Goal: Task Accomplishment & Management: Use online tool/utility

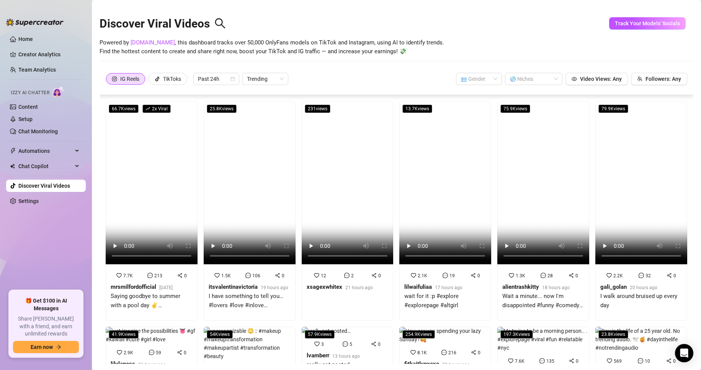
click at [48, 100] on div "Izzy AI Chatter" at bounding box center [45, 91] width 81 height 17
click at [38, 104] on link "Content" at bounding box center [28, 107] width 20 height 6
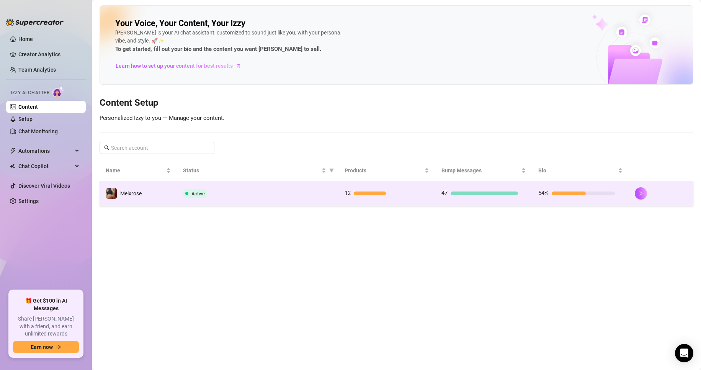
click at [432, 195] on td "12" at bounding box center [386, 193] width 97 height 25
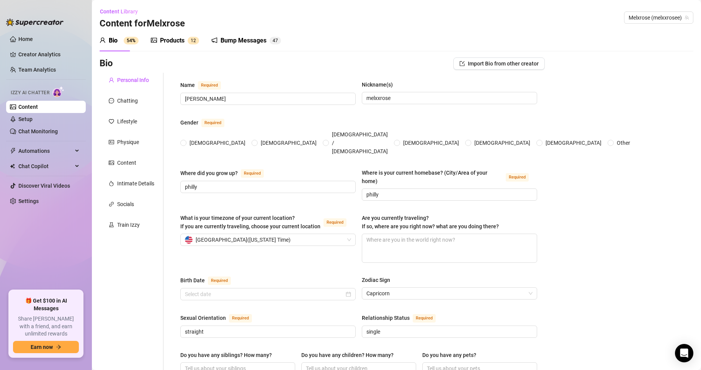
radio input "true"
type input "[DATE]"
click at [168, 42] on div "Products" at bounding box center [172, 40] width 24 height 9
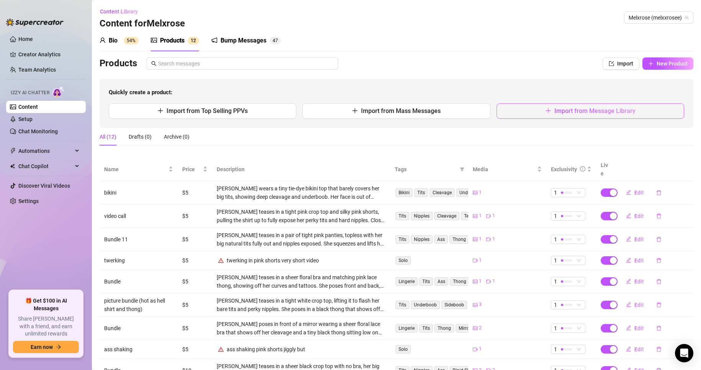
click at [606, 115] on button "Import from Message Library" at bounding box center [590, 110] width 188 height 15
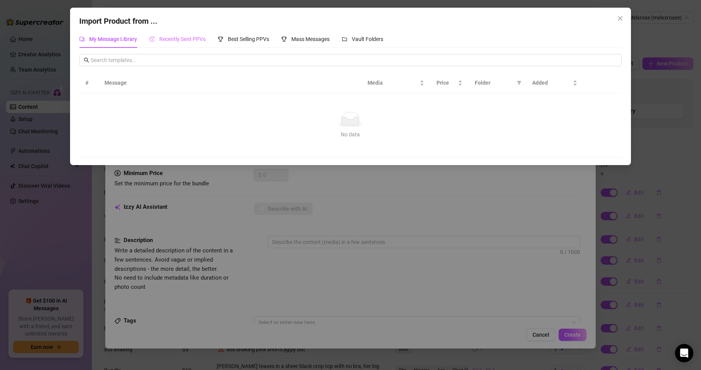
click at [198, 31] on div "Recently Sent PPVs" at bounding box center [177, 39] width 56 height 18
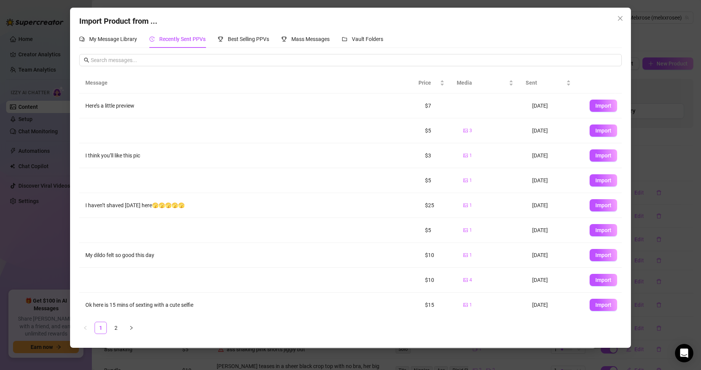
click at [604, 98] on td "Import" at bounding box center [602, 105] width 38 height 25
click at [605, 106] on button "Import" at bounding box center [603, 106] width 28 height 12
type textarea "Here’s a little preview"
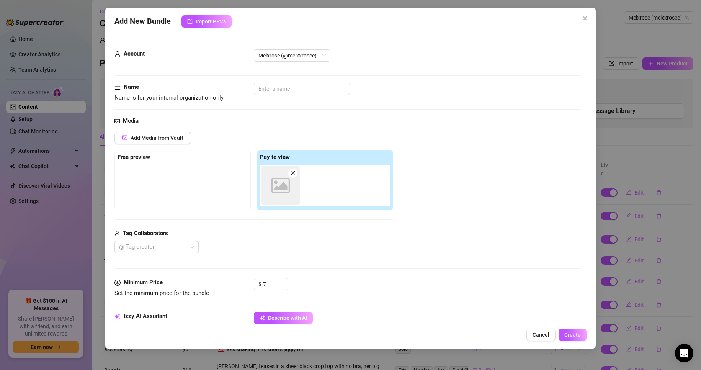
click at [275, 278] on div "Media Add Media from Vault Free preview Pay to view Image placeholder Tag Colla…" at bounding box center [347, 197] width 466 height 162
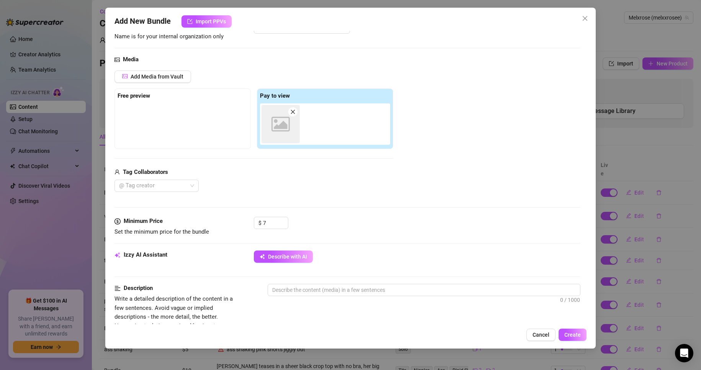
scroll to position [62, 0]
click at [274, 253] on span "Describe with AI" at bounding box center [287, 256] width 39 height 6
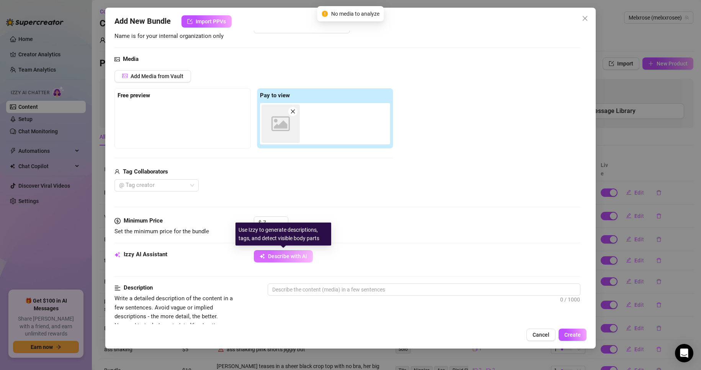
click at [273, 255] on span "Describe with AI" at bounding box center [287, 256] width 39 height 6
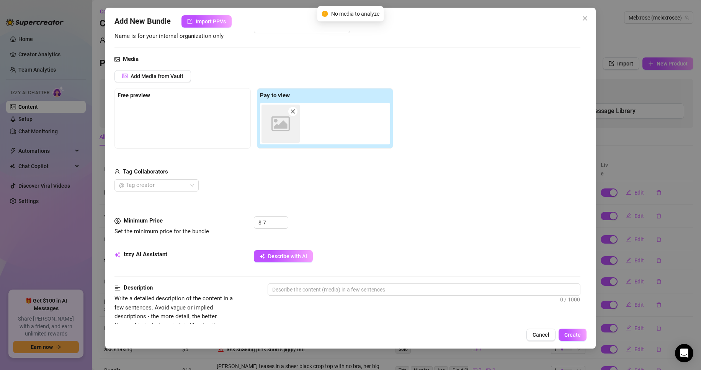
click at [286, 134] on div "Image placeholder" at bounding box center [280, 123] width 38 height 38
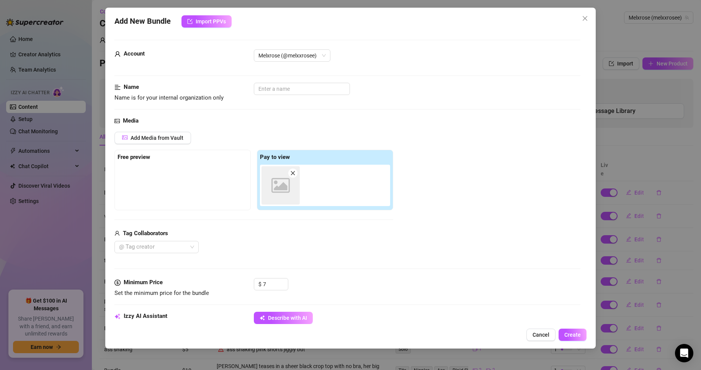
click at [294, 177] on span at bounding box center [292, 172] width 9 height 9
type input "0"
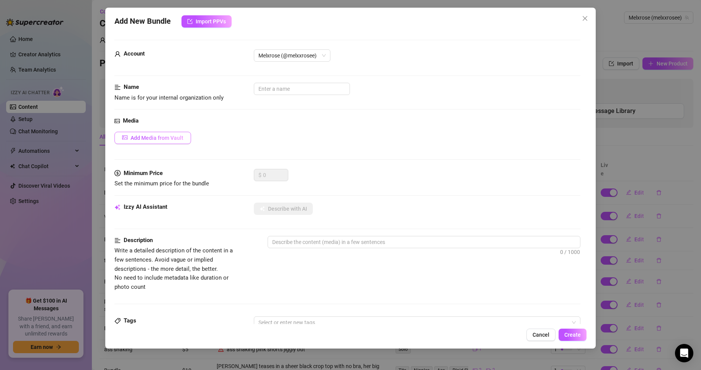
click at [181, 144] on button "Add Media from Vault" at bounding box center [152, 138] width 77 height 12
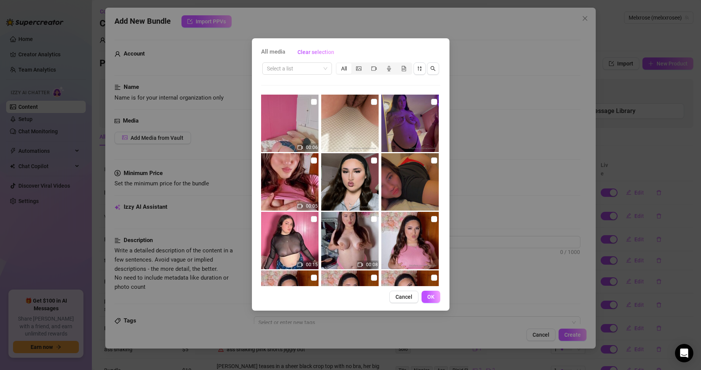
click at [296, 121] on img at bounding box center [289, 123] width 57 height 57
checkbox input "true"
click at [434, 298] on button "OK" at bounding box center [430, 297] width 19 height 12
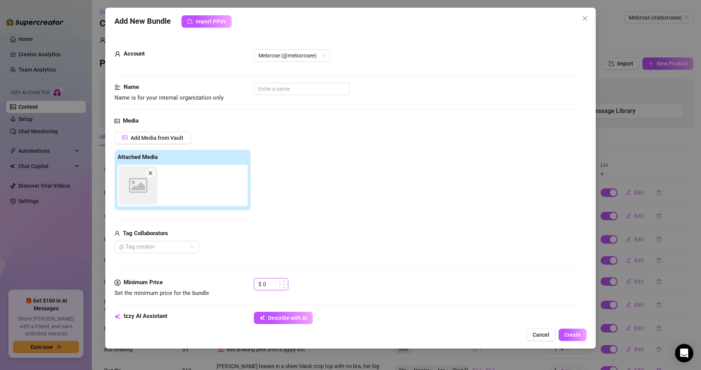
click at [269, 284] on input "0" at bounding box center [275, 283] width 25 height 11
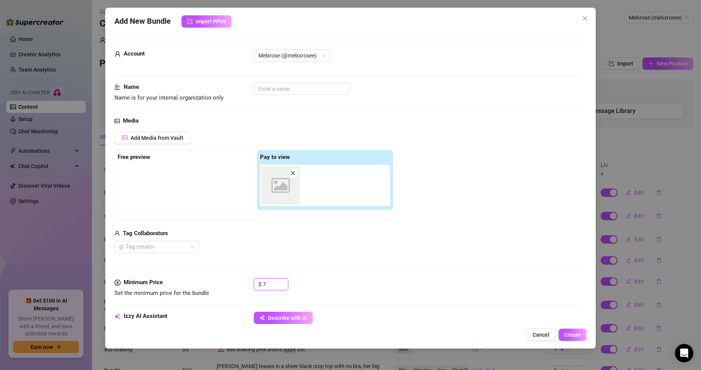
type input "7"
click at [298, 244] on div "@ Tag creator" at bounding box center [253, 247] width 279 height 12
click at [233, 175] on div at bounding box center [183, 184] width 130 height 38
click at [276, 178] on icon "Image placeholder" at bounding box center [280, 185] width 18 height 18
click at [276, 181] on icon at bounding box center [280, 185] width 18 height 15
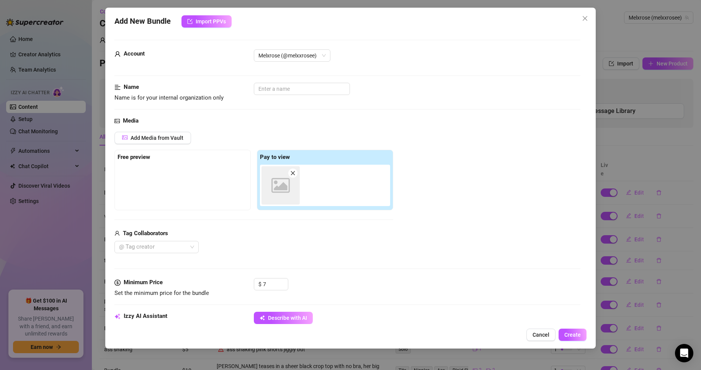
click at [276, 181] on icon at bounding box center [280, 185] width 18 height 15
drag, startPoint x: 325, startPoint y: 238, endPoint x: 310, endPoint y: 229, distance: 17.5
click at [310, 229] on div "Tag Collaborators @ Tag creator" at bounding box center [253, 241] width 279 height 24
click at [189, 160] on div "Free preview" at bounding box center [183, 157] width 130 height 9
click at [138, 155] on strong "Free preview" at bounding box center [134, 156] width 33 height 7
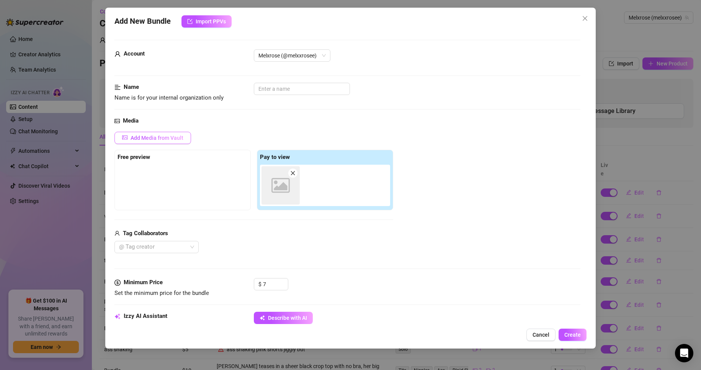
click at [186, 140] on button "Add Media from Vault" at bounding box center [152, 138] width 77 height 12
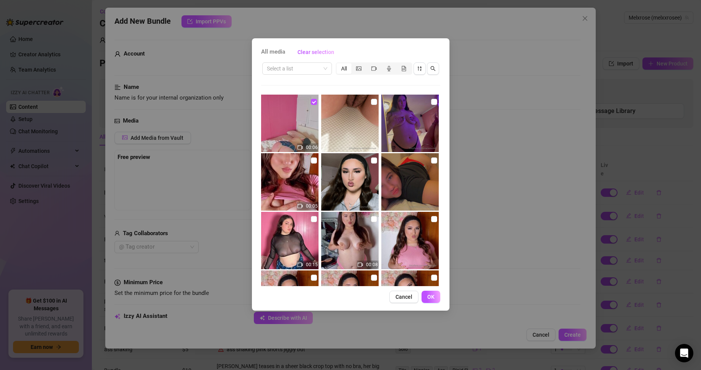
click at [448, 173] on div "All media Clear selection Select a list All 00:06 00:05 00:15 00:08 00:08 00:08…" at bounding box center [351, 174] width 198 height 272
click at [397, 287] on div "All media Clear selection Select a list All 00:06 00:05 00:15 00:08 00:08 00:08…" at bounding box center [351, 174] width 198 height 272
click at [398, 289] on div "All media Clear selection Select a list All 00:06 00:05 00:15 00:08 00:08 00:08…" at bounding box center [351, 174] width 198 height 272
click at [399, 291] on button "Cancel" at bounding box center [403, 297] width 29 height 12
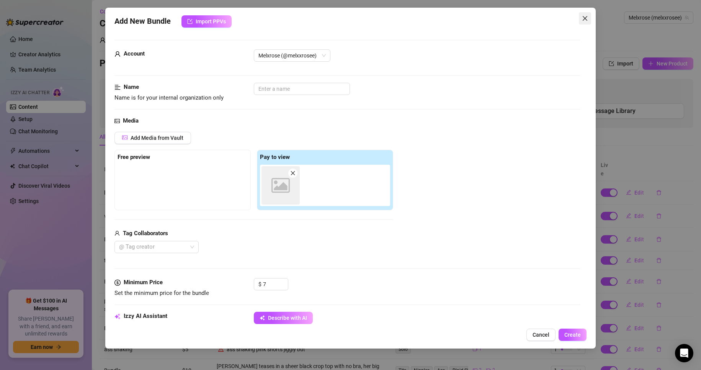
click at [585, 22] on button "Close" at bounding box center [585, 18] width 12 height 12
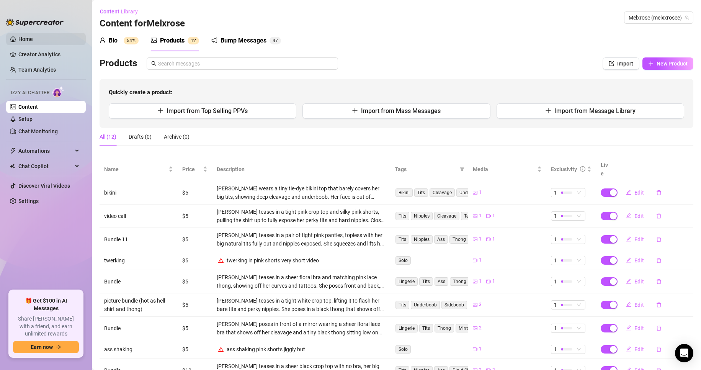
click at [33, 39] on link "Home" at bounding box center [25, 39] width 15 height 6
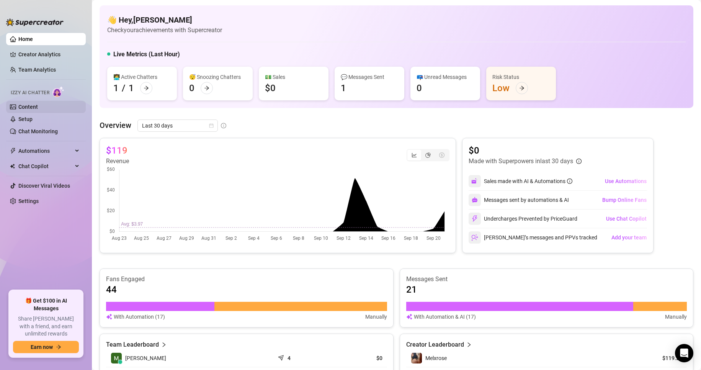
click at [28, 110] on link "Content" at bounding box center [28, 107] width 20 height 6
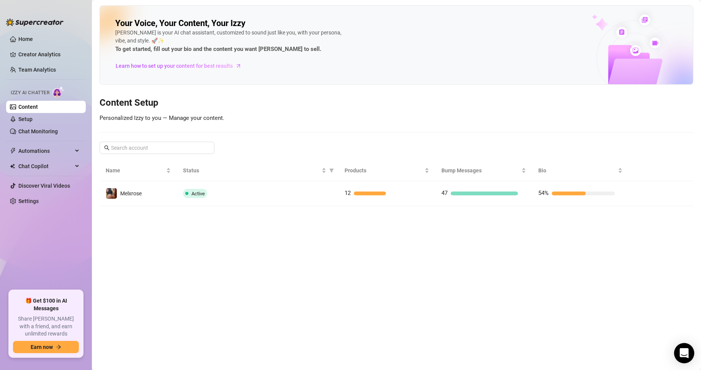
click at [683, 360] on div "Open Intercom Messenger" at bounding box center [684, 353] width 20 height 20
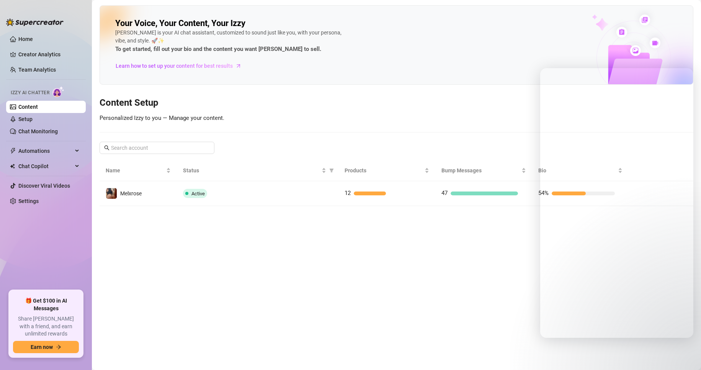
click at [431, 243] on main "Your Voice, Your Content, Your [PERSON_NAME] is your AI chat assistant, customi…" at bounding box center [396, 185] width 609 height 370
click at [398, 270] on main "Your Voice, Your Content, Your [PERSON_NAME] is your AI chat assistant, customi…" at bounding box center [396, 185] width 609 height 370
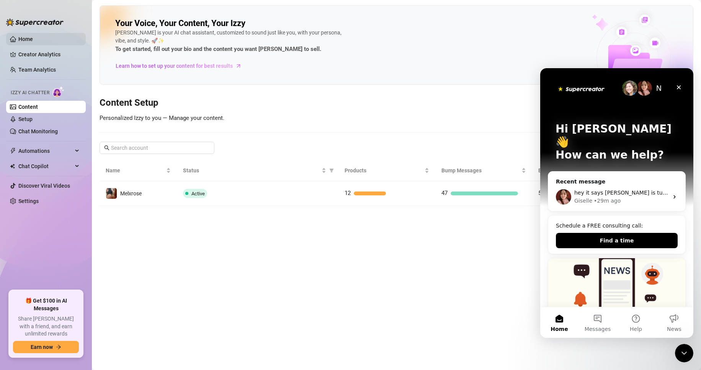
click at [21, 38] on link "Home" at bounding box center [25, 39] width 15 height 6
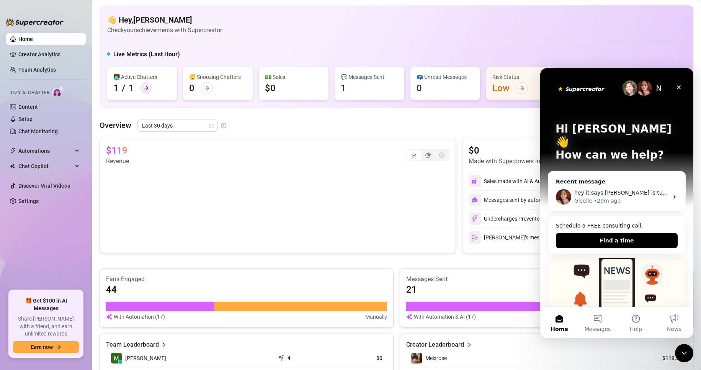
click at [148, 89] on icon "arrow-right" at bounding box center [146, 87] width 5 height 5
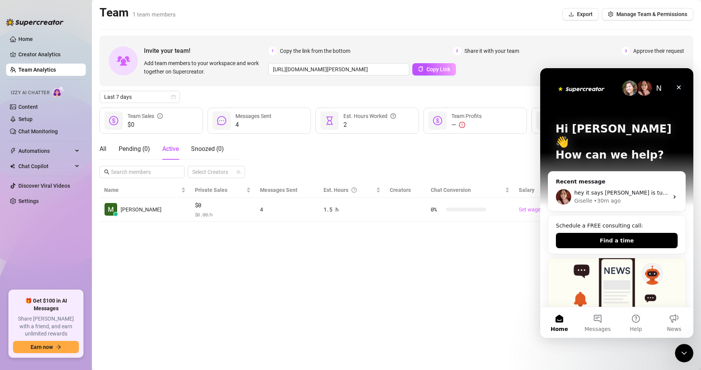
click at [678, 85] on icon "Close" at bounding box center [679, 87] width 6 height 6
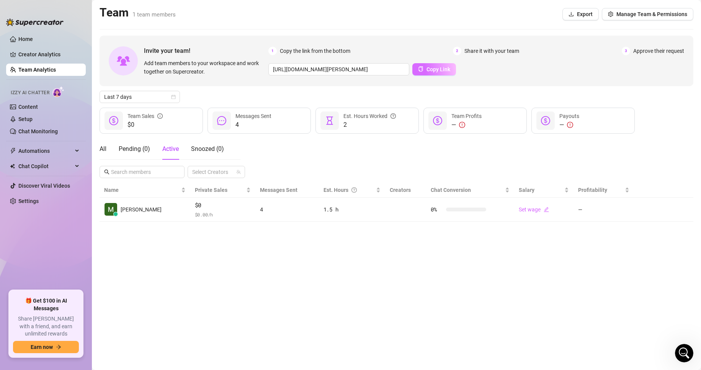
click at [429, 65] on button "Copy Link" at bounding box center [434, 69] width 44 height 12
click at [223, 174] on div at bounding box center [212, 172] width 46 height 11
click at [219, 201] on div "Melxrose" at bounding box center [227, 198] width 32 height 9
checkbox input "true"
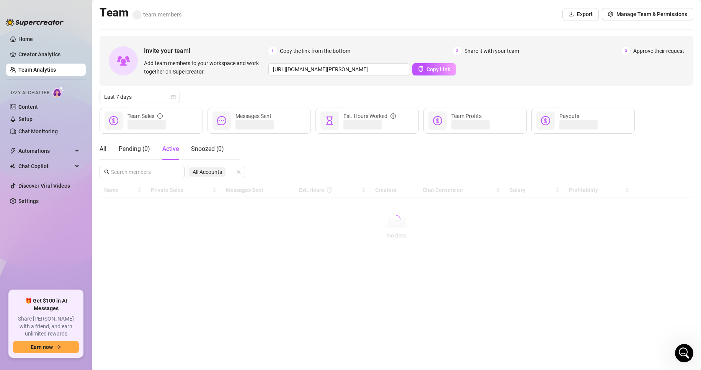
click at [230, 233] on main "Team team members Export Manage Team & Permissions Invite your team! Add team m…" at bounding box center [396, 185] width 609 height 370
click at [82, 148] on div "Automations" at bounding box center [46, 151] width 80 height 12
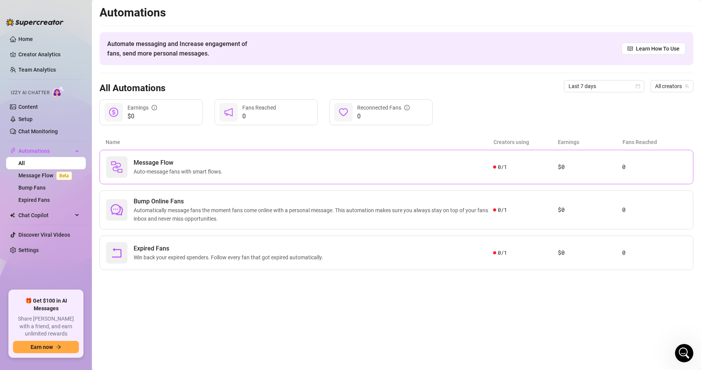
click at [179, 173] on span "Auto-message fans with smart flows." at bounding box center [180, 171] width 92 height 8
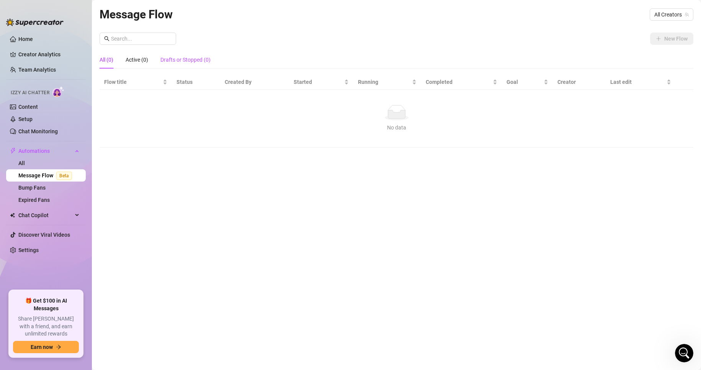
click at [187, 63] on div "Drafts or Stopped (0)" at bounding box center [185, 60] width 50 height 8
click at [141, 62] on div "Active (0)" at bounding box center [137, 60] width 23 height 8
click at [114, 64] on div "All (0) Active (0) Drafts or Stopped (0)" at bounding box center [155, 60] width 111 height 18
click at [113, 64] on div "All (0)" at bounding box center [107, 60] width 14 height 8
click at [57, 206] on ul "Home Creator Analytics Team Analytics Izzy AI Chatter Content Setup Chat Monito…" at bounding box center [46, 158] width 80 height 257
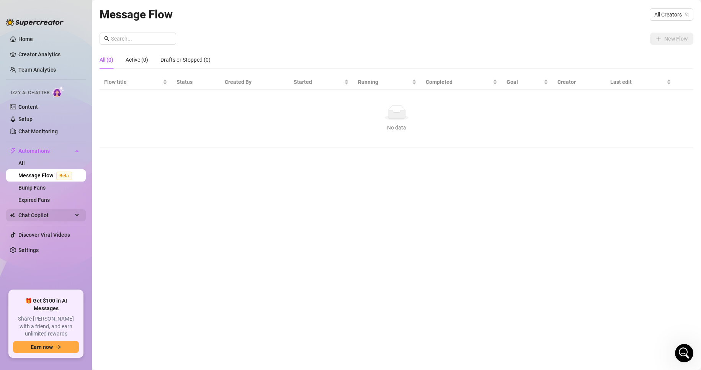
click at [59, 218] on span "Chat Copilot" at bounding box center [45, 215] width 54 height 12
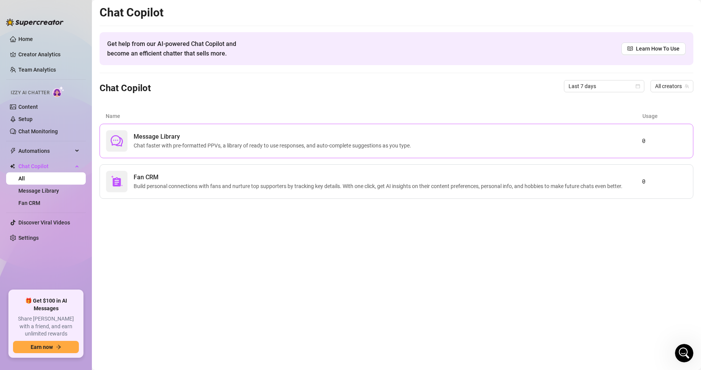
click at [183, 151] on div "Message Library Chat faster with pre-formatted PPVs, a library of ready to use …" at bounding box center [374, 140] width 536 height 21
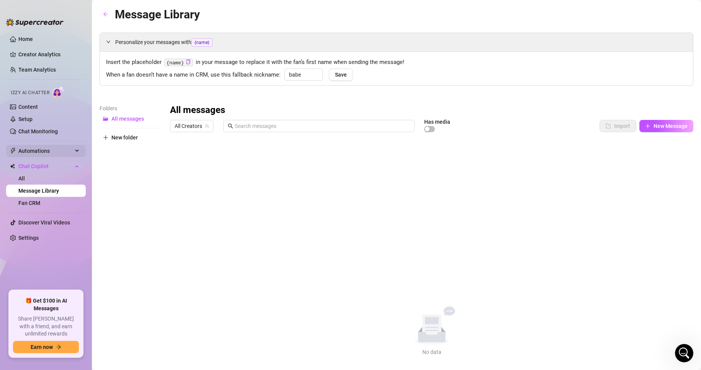
click at [44, 154] on span "Automations" at bounding box center [45, 151] width 54 height 12
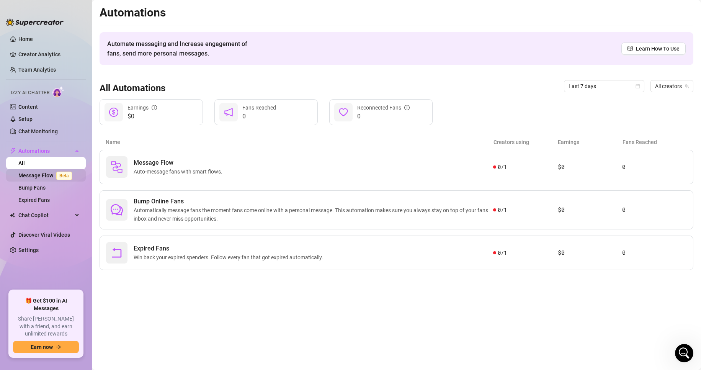
click at [51, 175] on link "Message Flow Beta" at bounding box center [46, 175] width 57 height 6
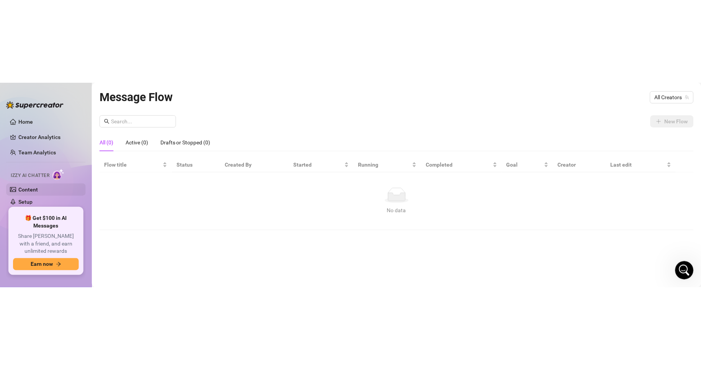
scroll to position [130, 0]
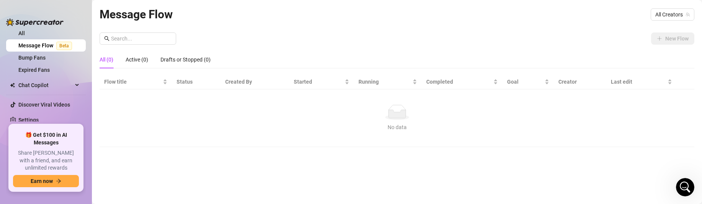
click at [64, 42] on link "Message Flow Beta" at bounding box center [46, 45] width 57 height 6
click at [64, 46] on span "Beta" at bounding box center [64, 46] width 16 height 8
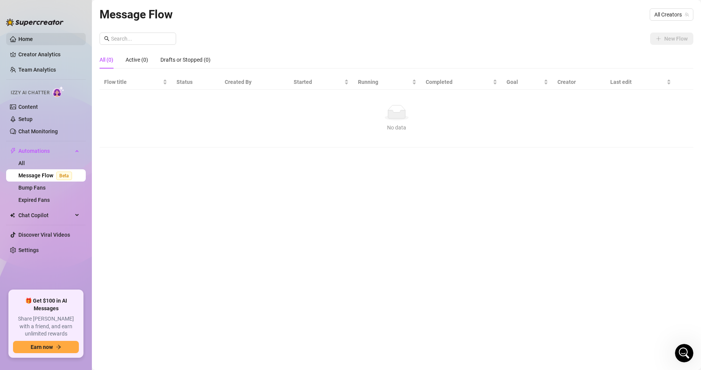
click at [29, 42] on link "Home" at bounding box center [25, 39] width 15 height 6
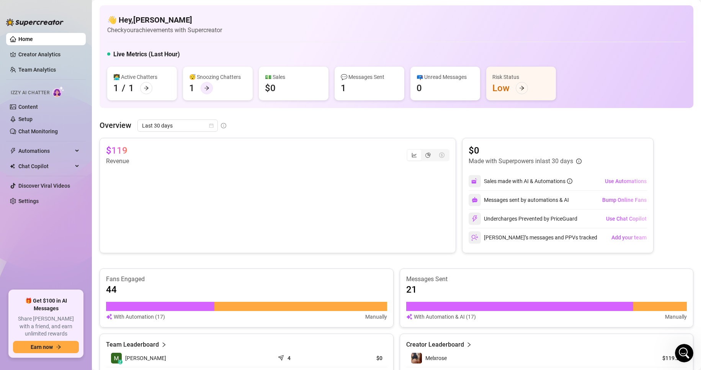
click at [205, 87] on icon "arrow-right" at bounding box center [206, 87] width 5 height 5
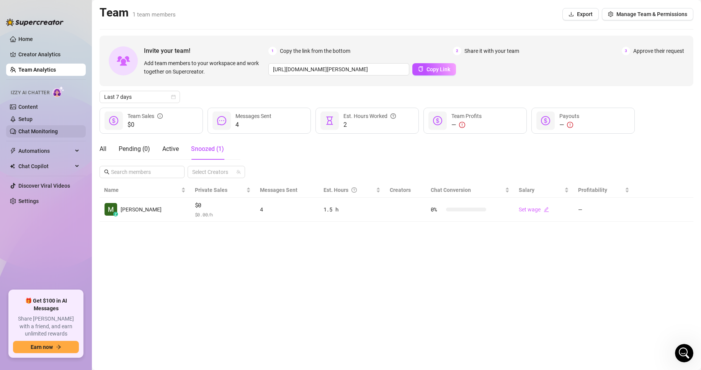
click at [30, 128] on link "Chat Monitoring" at bounding box center [37, 131] width 39 height 6
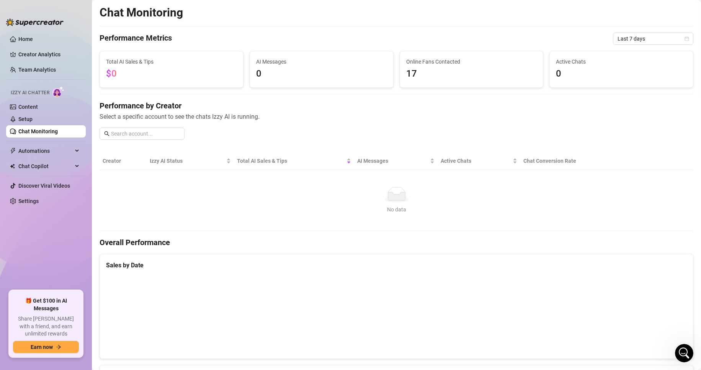
click at [266, 73] on span "0" at bounding box center [321, 74] width 131 height 15
click at [193, 84] on div "Total AI Sales & Tips $0" at bounding box center [171, 69] width 143 height 36
click at [33, 121] on link "Setup" at bounding box center [25, 119] width 14 height 6
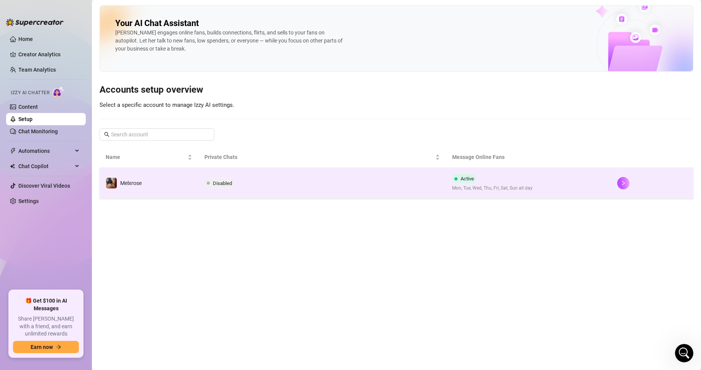
click at [221, 186] on span "Disabled" at bounding box center [219, 182] width 30 height 9
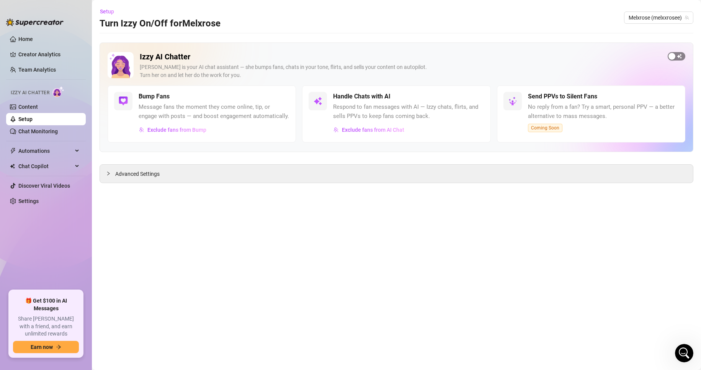
click at [669, 59] on div "button" at bounding box center [671, 56] width 7 height 7
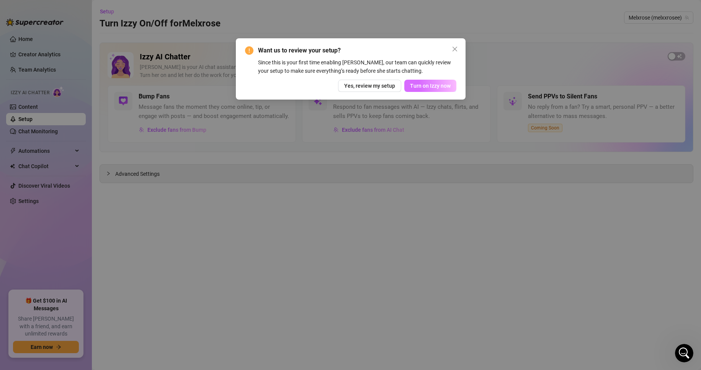
click at [439, 91] on button "Turn on Izzy now" at bounding box center [430, 86] width 52 height 12
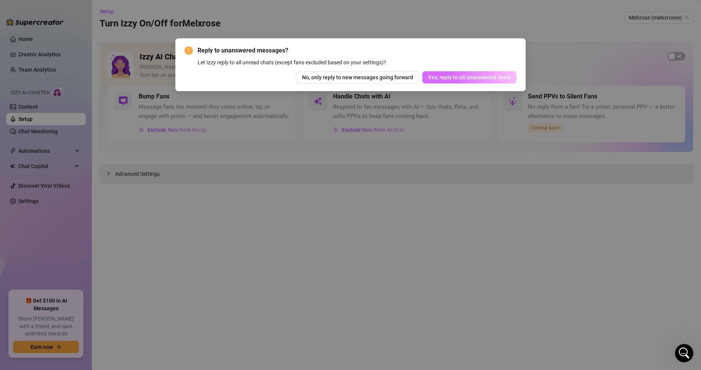
click at [451, 78] on span "Yes, reply to all unanswered chats" at bounding box center [469, 77] width 83 height 6
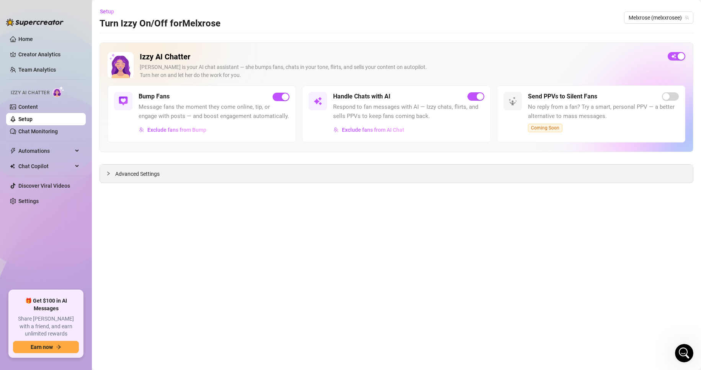
click at [136, 176] on span "Advanced Settings" at bounding box center [137, 174] width 44 height 8
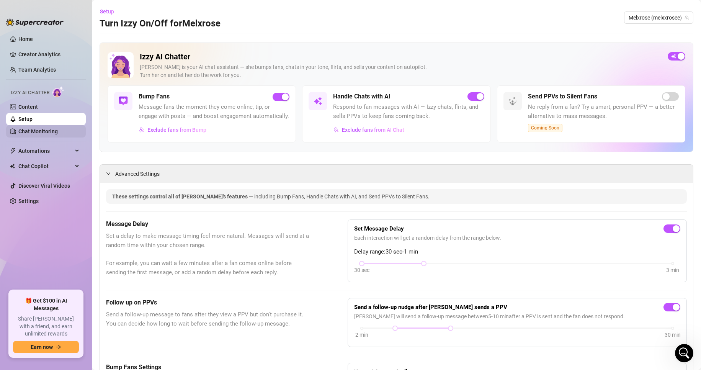
click at [51, 128] on link "Chat Monitoring" at bounding box center [37, 131] width 39 height 6
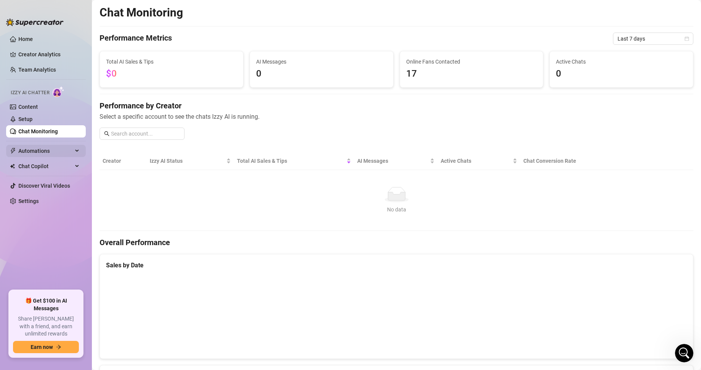
click at [72, 147] on span "Automations" at bounding box center [45, 151] width 54 height 12
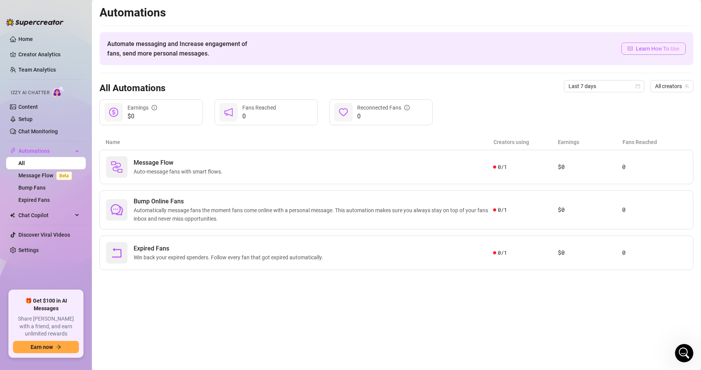
click at [655, 46] on span "Learn How To Use" at bounding box center [658, 48] width 44 height 8
click at [219, 177] on div "Message Flow Auto-message fans with smart flows." at bounding box center [299, 166] width 387 height 21
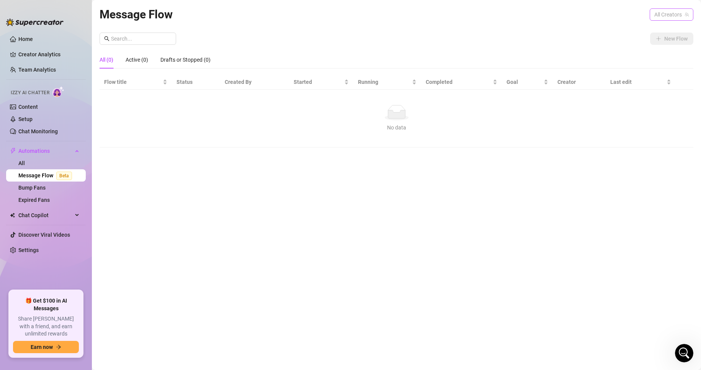
click at [681, 16] on span "All Creators" at bounding box center [671, 14] width 34 height 11
click at [668, 43] on span "( melxxrosee )" at bounding box center [671, 42] width 31 height 8
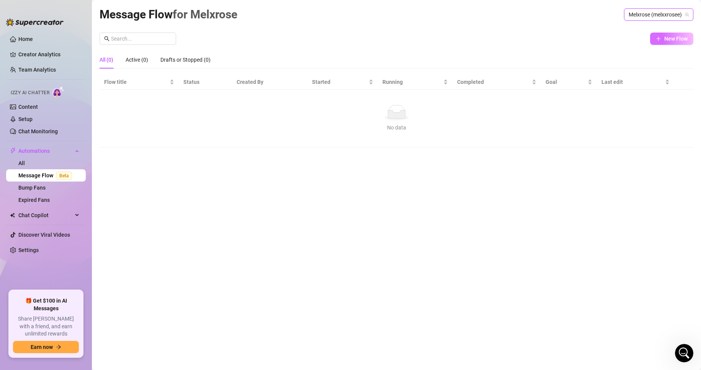
click at [666, 37] on span "New Flow" at bounding box center [675, 39] width 23 height 6
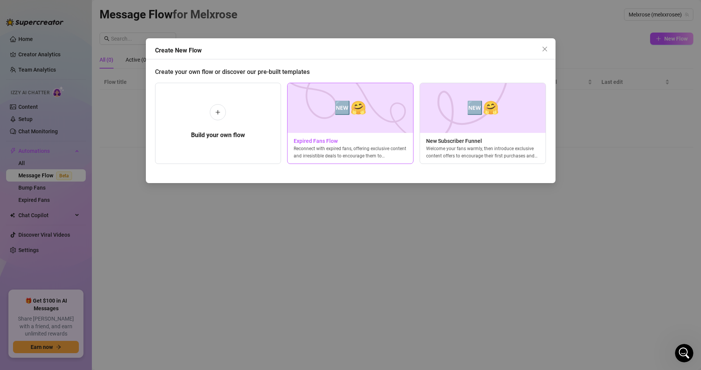
click at [375, 115] on img at bounding box center [350, 108] width 126 height 50
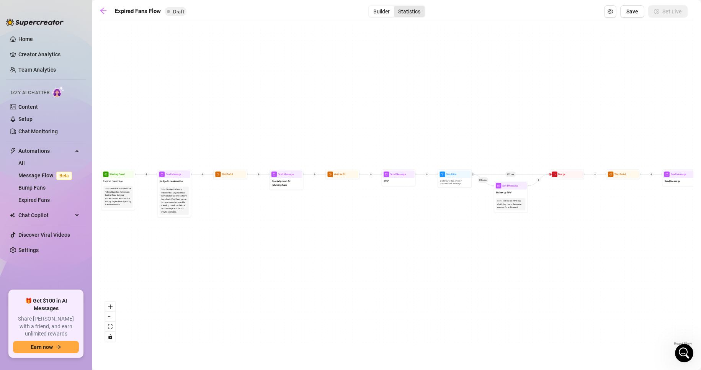
click at [413, 11] on div "Statistics" at bounding box center [409, 11] width 31 height 11
click at [396, 7] on input "Statistics" at bounding box center [396, 7] width 0 height 0
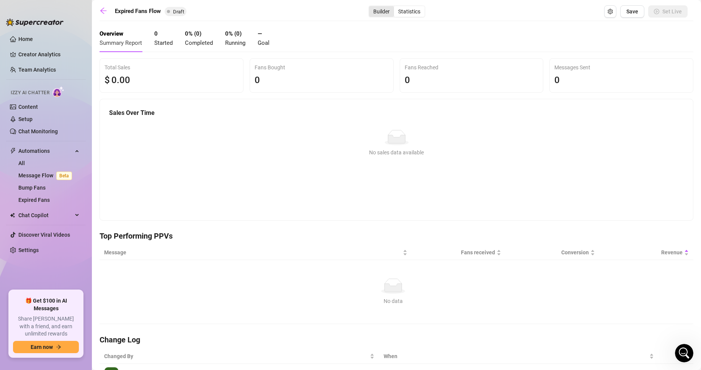
click at [378, 8] on div "Builder" at bounding box center [381, 11] width 25 height 11
click at [371, 7] on input "Builder" at bounding box center [371, 7] width 0 height 0
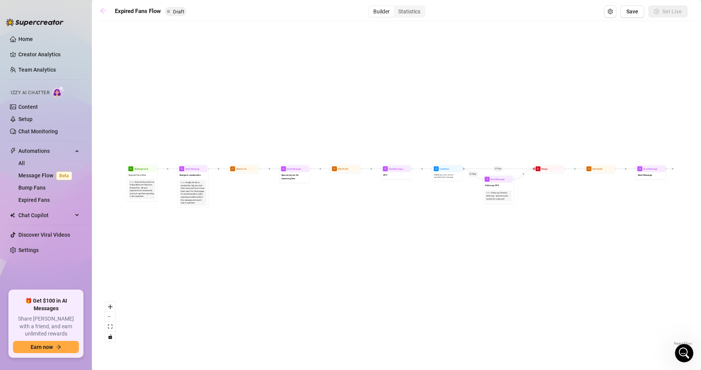
click at [107, 10] on icon "arrow-left" at bounding box center [104, 11] width 8 height 8
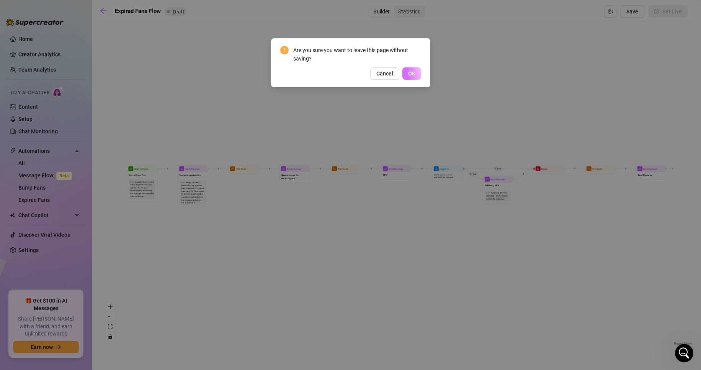
click at [408, 75] on span "OK" at bounding box center [411, 73] width 7 height 6
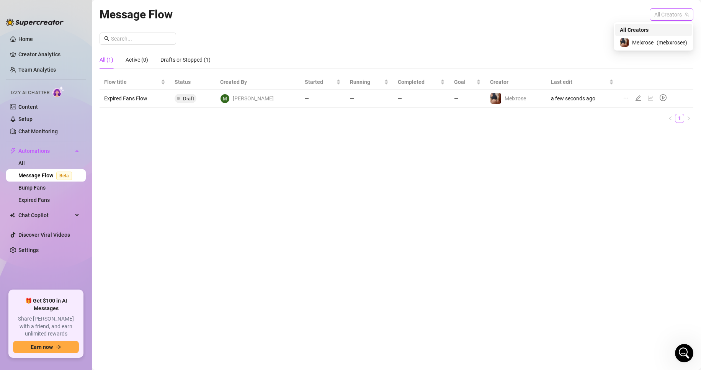
click at [668, 13] on span "All Creators" at bounding box center [671, 14] width 34 height 11
click at [666, 38] on div "Melxrose ( melxxrosee )" at bounding box center [653, 42] width 77 height 13
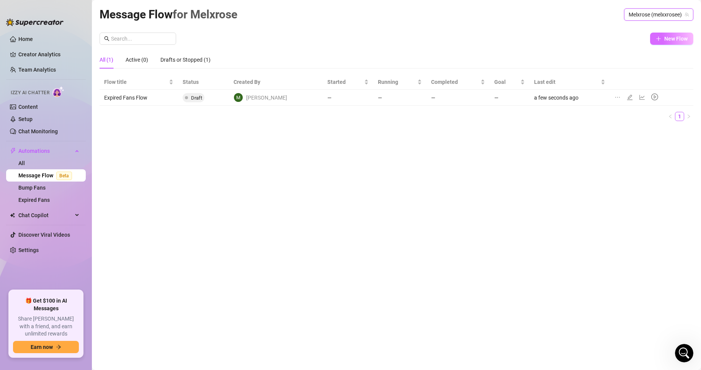
click at [666, 41] on span "New Flow" at bounding box center [675, 39] width 23 height 6
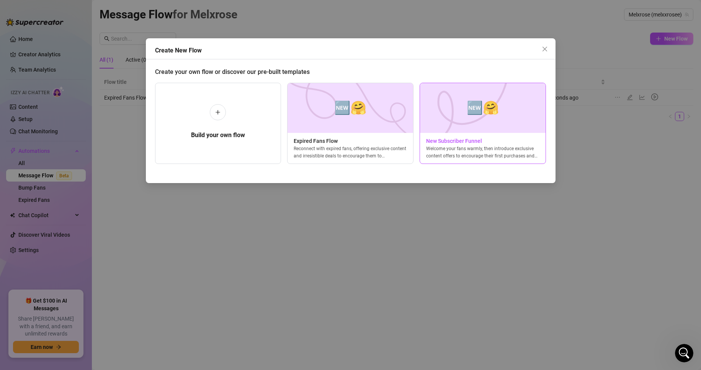
click at [445, 101] on img at bounding box center [483, 108] width 126 height 50
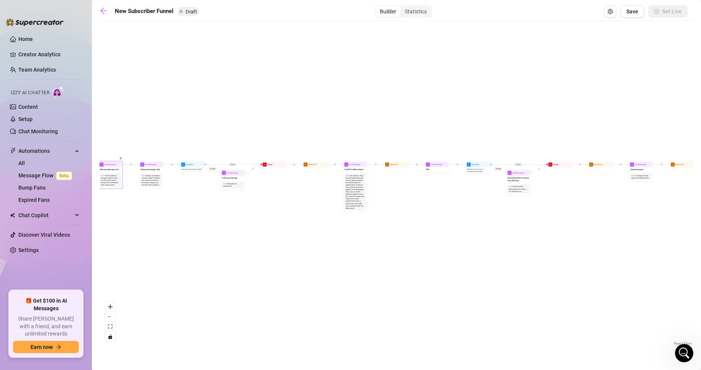
click at [111, 180] on div "The first welcome message. Include a short free video of the model talking, and…" at bounding box center [110, 179] width 19 height 11
drag, startPoint x: 120, startPoint y: 163, endPoint x: 188, endPoint y: 92, distance: 98.5
click at [183, 116] on div "The first welcome message. Include a short free video of the model talking, and…" at bounding box center [177, 110] width 19 height 11
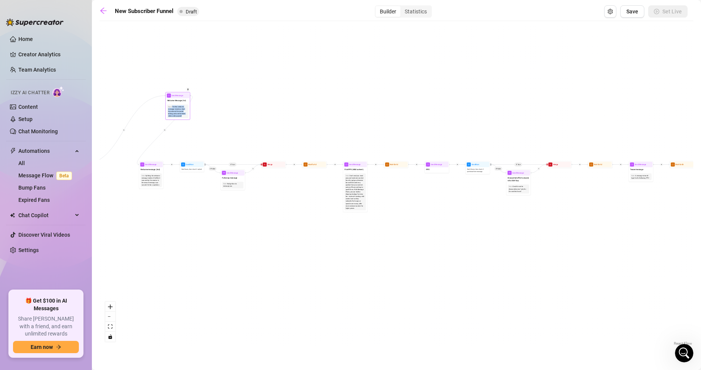
click at [183, 116] on div "The first welcome message. Include a short free video of the model talking, and…" at bounding box center [177, 110] width 19 height 11
drag, startPoint x: 183, startPoint y: 116, endPoint x: 158, endPoint y: 155, distance: 45.7
click at [158, 155] on div "If True If True If True If False If False If False If True If False Merge Merge…" at bounding box center [397, 186] width 594 height 322
click at [181, 113] on div "The first welcome message. Include a short free video of the model talking, and…" at bounding box center [177, 110] width 19 height 11
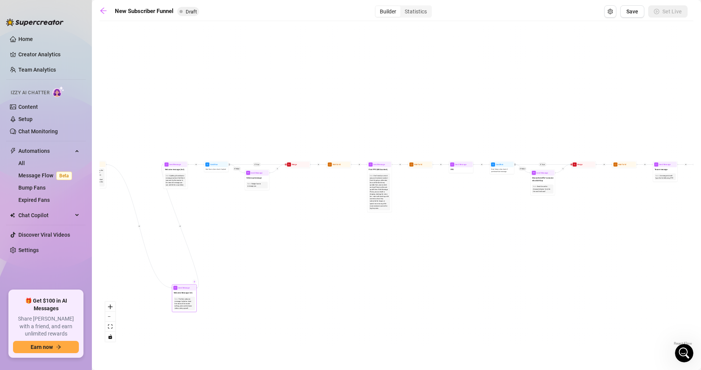
drag, startPoint x: 188, startPoint y: 93, endPoint x: 195, endPoint y: 286, distance: 193.1
click at [113, 303] on button "zoom in" at bounding box center [110, 307] width 10 height 10
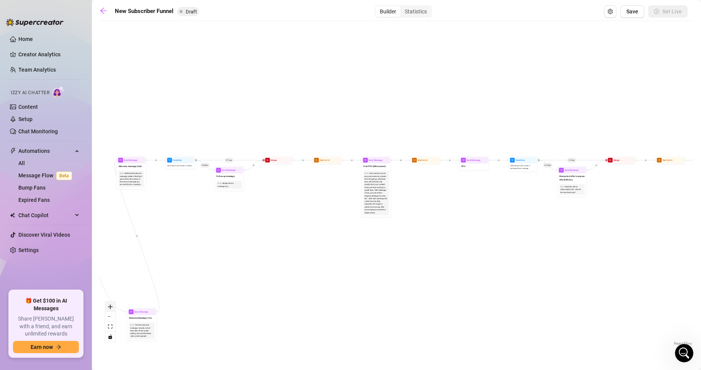
click at [113, 303] on button "zoom in" at bounding box center [110, 307] width 10 height 10
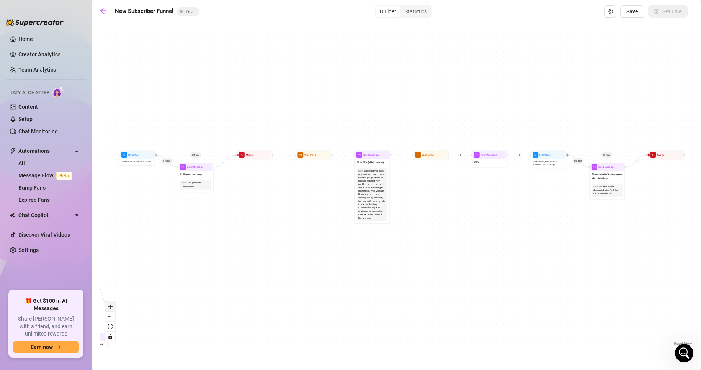
click at [113, 303] on button "zoom in" at bounding box center [110, 307] width 10 height 10
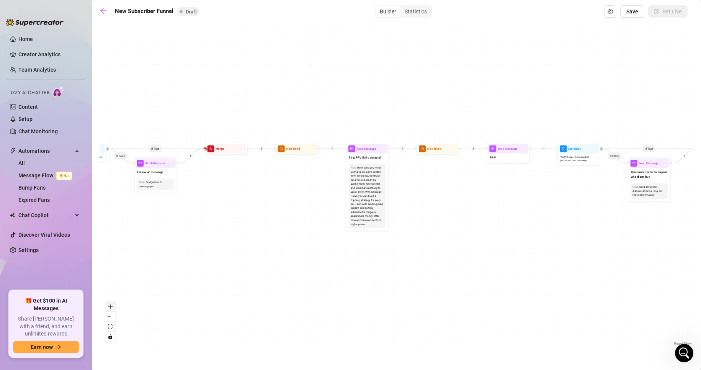
click at [113, 303] on button "zoom in" at bounding box center [110, 307] width 10 height 10
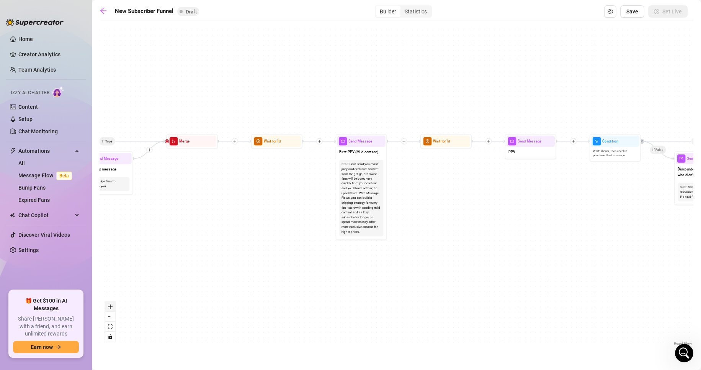
click at [113, 303] on button "zoom in" at bounding box center [110, 307] width 10 height 10
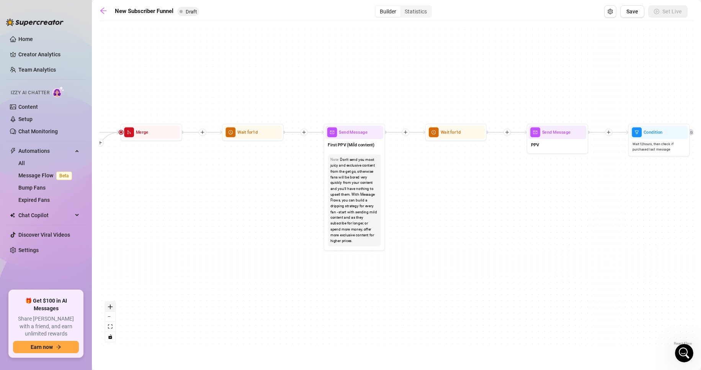
click at [113, 303] on button "zoom in" at bounding box center [110, 307] width 10 height 10
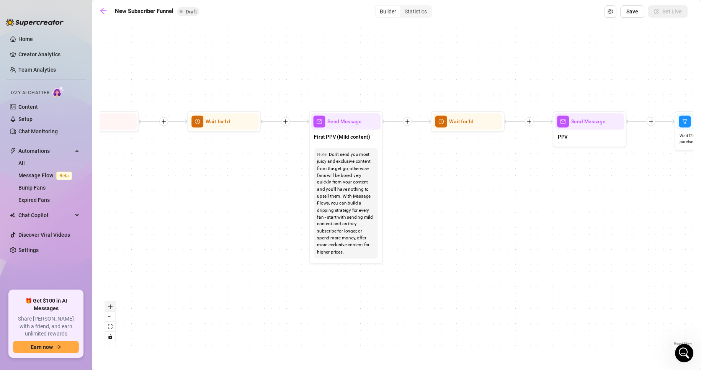
click at [113, 303] on button "zoom in" at bounding box center [110, 307] width 10 height 10
click at [113, 303] on div "React Flow controls" at bounding box center [110, 322] width 10 height 40
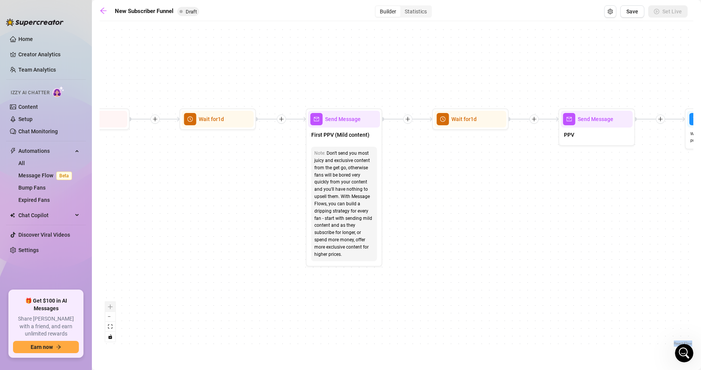
click at [113, 303] on div "React Flow controls" at bounding box center [110, 322] width 10 height 40
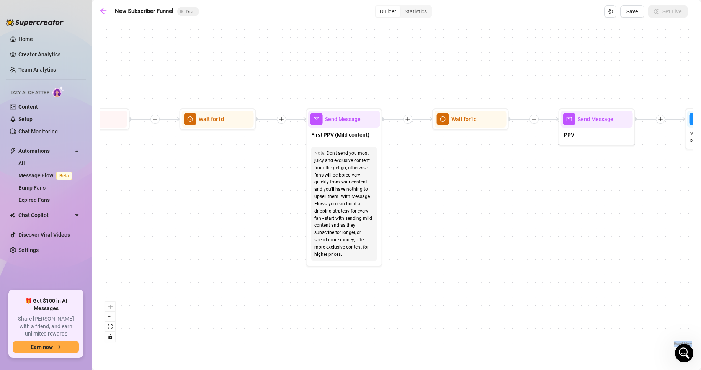
click at [223, 130] on div "If True If True If True If False If False If False If True If False Merge Merge…" at bounding box center [397, 186] width 594 height 322
click at [231, 122] on div at bounding box center [238, 105] width 33 height 39
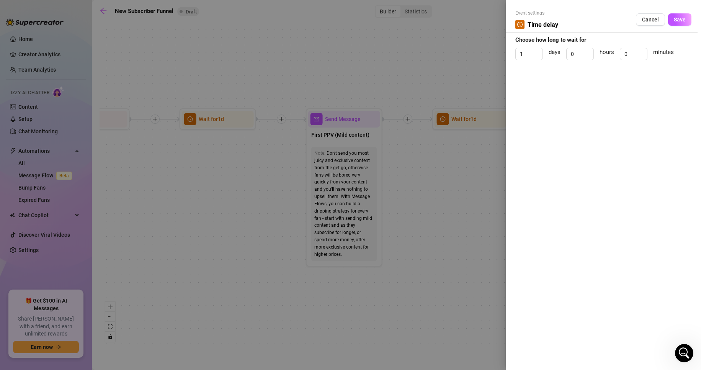
click at [265, 197] on div at bounding box center [350, 185] width 701 height 370
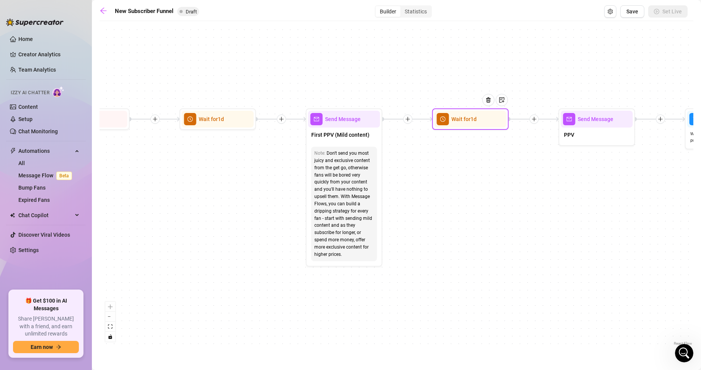
click at [486, 121] on div at bounding box center [491, 105] width 33 height 39
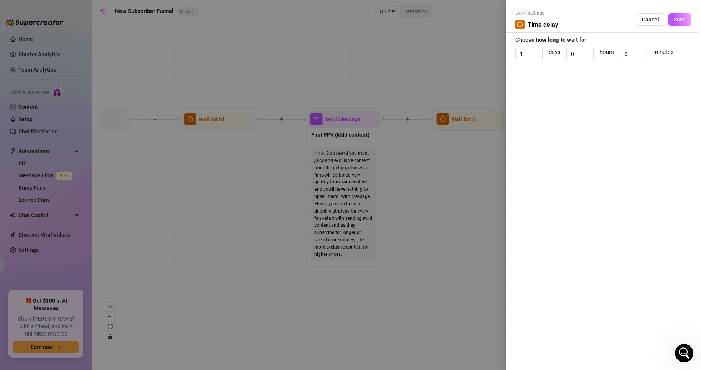
click at [462, 152] on div at bounding box center [350, 185] width 701 height 370
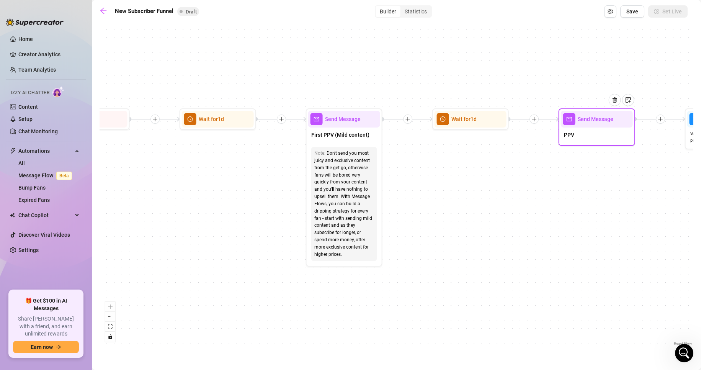
click at [594, 125] on div "Send Message" at bounding box center [597, 119] width 72 height 17
type textarea "PPV"
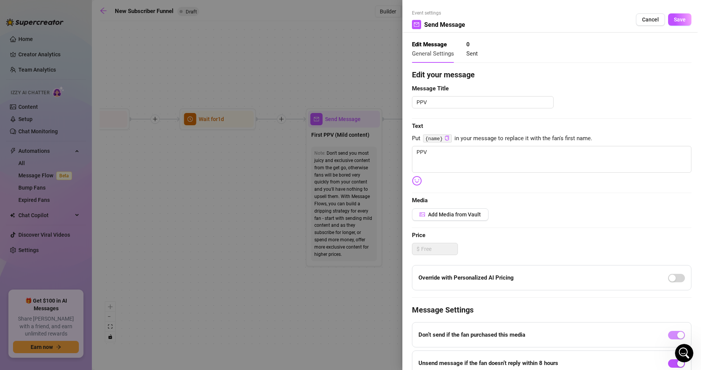
click at [348, 193] on div at bounding box center [350, 185] width 701 height 370
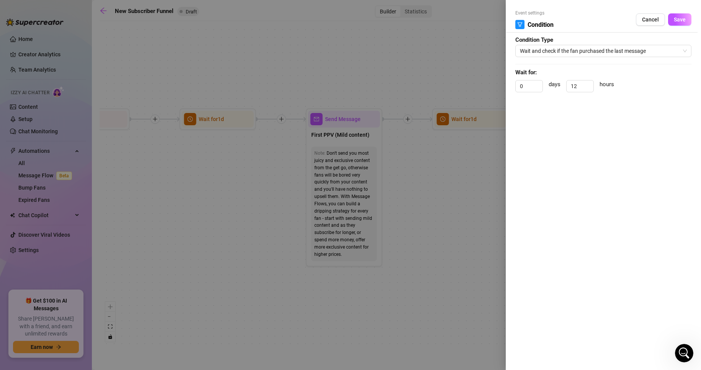
click at [435, 201] on div at bounding box center [350, 185] width 701 height 370
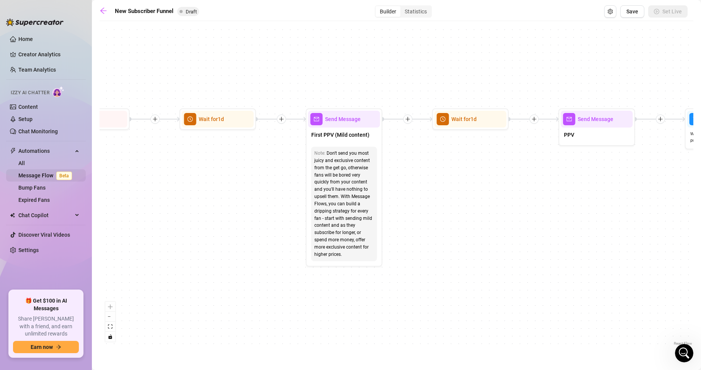
click at [39, 175] on link "Message Flow Beta" at bounding box center [46, 175] width 57 height 6
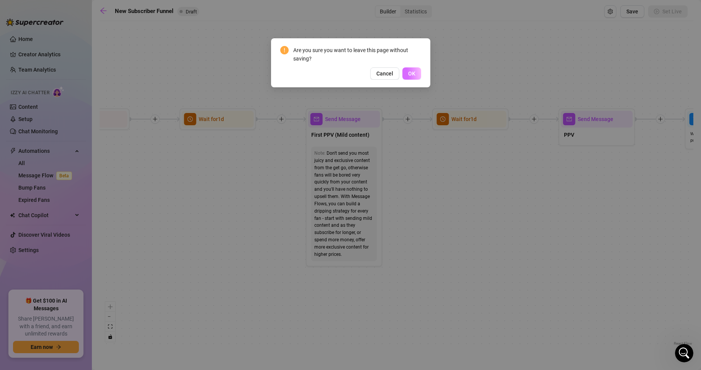
click at [411, 72] on span "OK" at bounding box center [411, 73] width 7 height 6
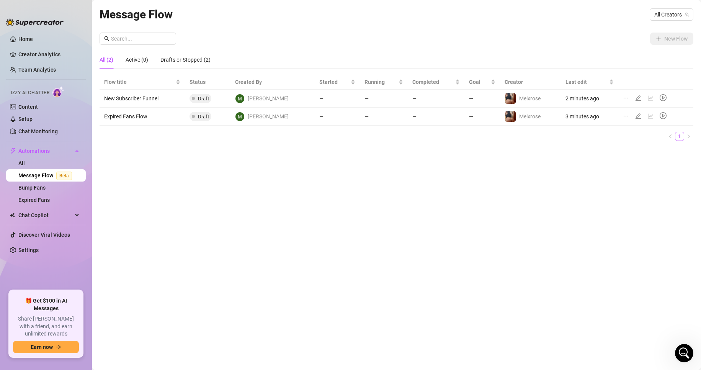
click at [194, 118] on td "Draft" at bounding box center [208, 117] width 46 height 18
click at [209, 118] on span "Draft" at bounding box center [203, 117] width 11 height 6
click at [628, 118] on div at bounding box center [646, 116] width 47 height 8
click at [623, 115] on icon "ellipsis" at bounding box center [626, 116] width 6 height 6
click at [626, 149] on li "Delete" at bounding box center [657, 152] width 76 height 12
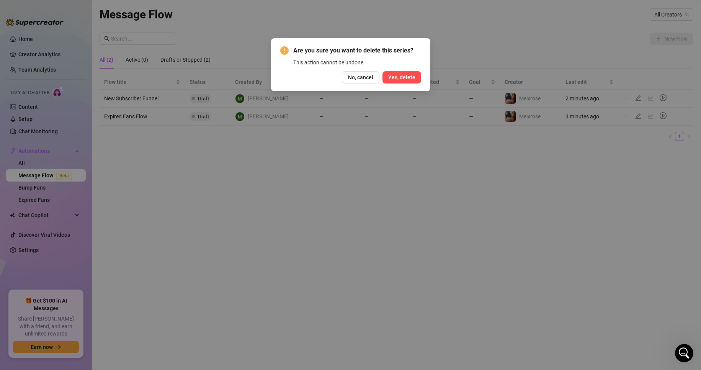
click at [411, 79] on span "Yes, delete" at bounding box center [401, 77] width 27 height 6
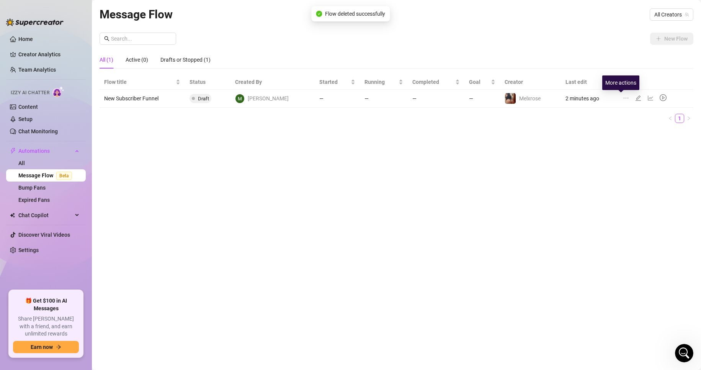
click at [623, 98] on icon "ellipsis" at bounding box center [626, 98] width 6 height 6
click at [623, 139] on li "Delete" at bounding box center [657, 134] width 76 height 12
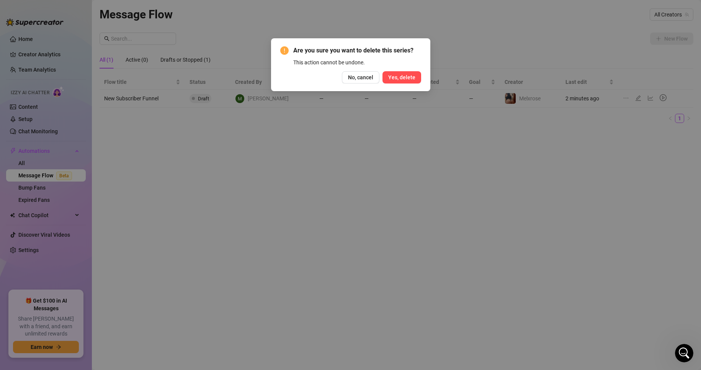
click at [407, 83] on button "Yes, delete" at bounding box center [401, 77] width 39 height 12
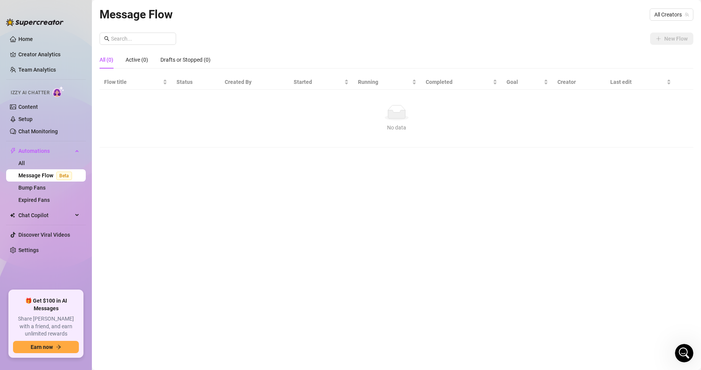
click at [665, 24] on div "Message Flow All Creators New Flow All (0) Active (0) Drafts or Stopped (0) Flo…" at bounding box center [397, 175] width 594 height 341
click at [680, 18] on span "All Creators" at bounding box center [671, 14] width 34 height 11
click at [671, 40] on span "( melxxrosee )" at bounding box center [671, 42] width 31 height 8
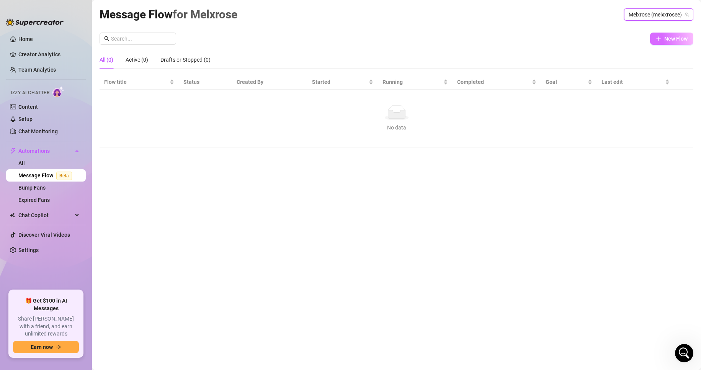
click at [673, 39] on span "New Flow" at bounding box center [675, 39] width 23 height 6
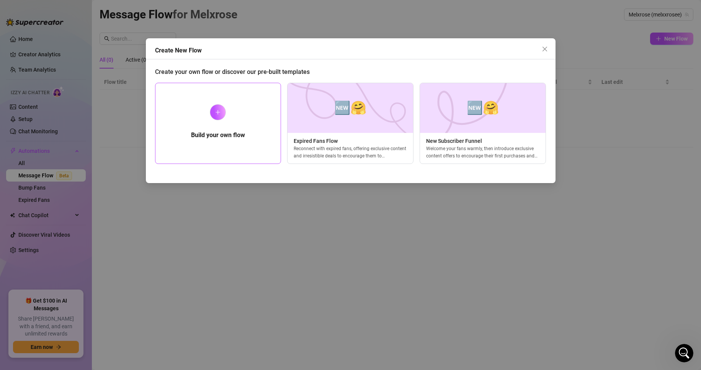
click at [263, 116] on div "Build your own flow" at bounding box center [218, 123] width 126 height 81
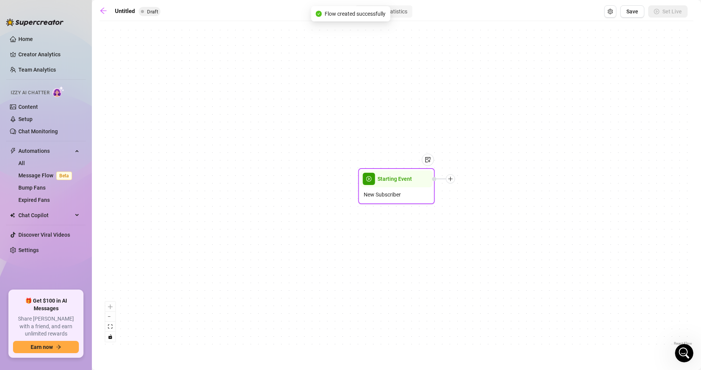
click at [416, 187] on div "New Subscriber" at bounding box center [397, 194] width 72 height 15
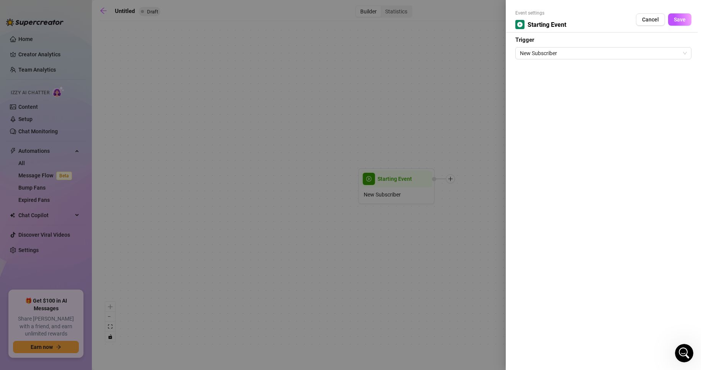
click at [575, 60] on div "Event settings Starting Event Cancel Save Trigger New Subscriber" at bounding box center [603, 185] width 195 height 370
click at [618, 59] on span "New Subscriber" at bounding box center [603, 52] width 167 height 11
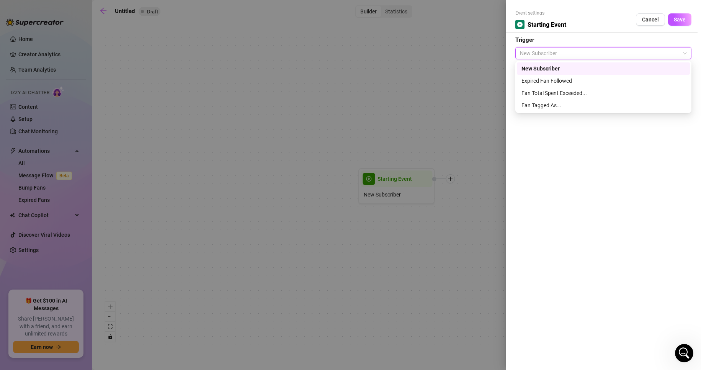
click at [616, 65] on div "New Subscriber" at bounding box center [603, 68] width 164 height 8
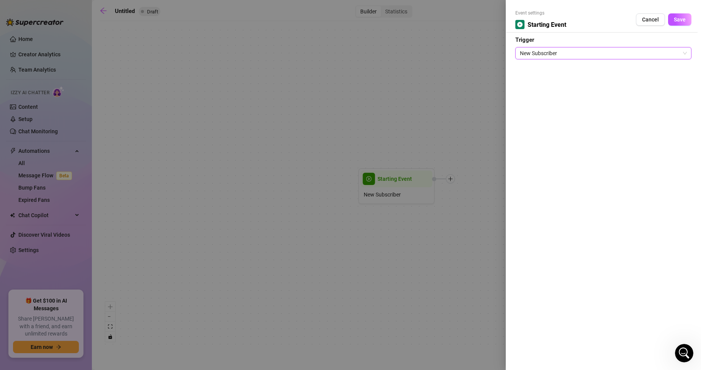
click at [469, 111] on div at bounding box center [350, 185] width 701 height 370
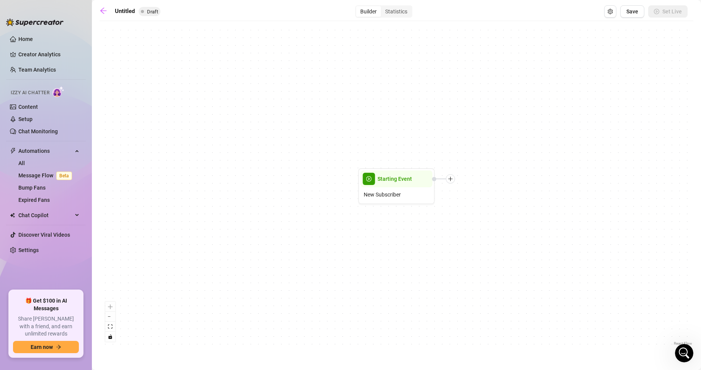
click at [452, 184] on div "Starting Event New Subscriber" at bounding box center [397, 186] width 594 height 322
click at [451, 183] on div "Starting Event New Subscriber" at bounding box center [397, 186] width 594 height 322
click at [449, 176] on icon "plus" at bounding box center [450, 178] width 5 height 5
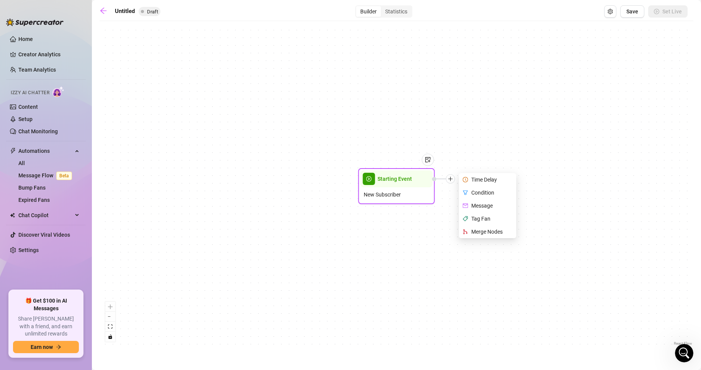
click at [463, 175] on div "Time Delay" at bounding box center [488, 179] width 56 height 13
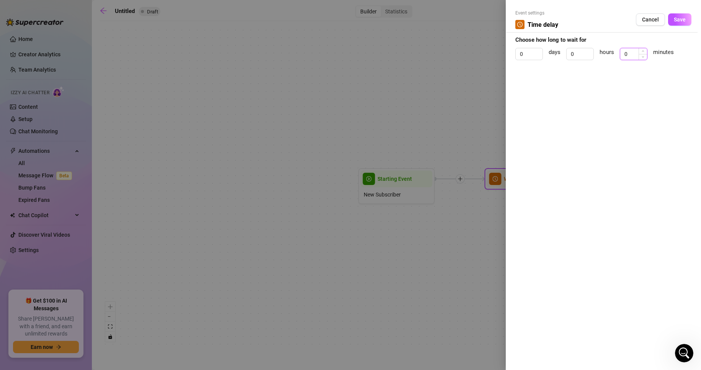
click at [624, 53] on input "0" at bounding box center [633, 53] width 27 height 11
drag, startPoint x: 624, startPoint y: 53, endPoint x: 630, endPoint y: 53, distance: 5.7
click at [630, 53] on input "0" at bounding box center [633, 53] width 27 height 11
click at [645, 18] on span "Cancel" at bounding box center [650, 19] width 17 height 6
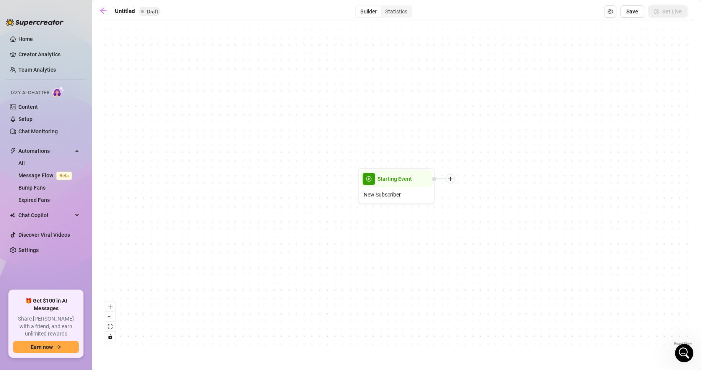
click at [449, 185] on div "Starting Event New Subscriber" at bounding box center [397, 186] width 594 height 322
click at [454, 182] on div at bounding box center [443, 178] width 23 height 9
click at [451, 179] on icon "plus" at bounding box center [450, 178] width 0 height 4
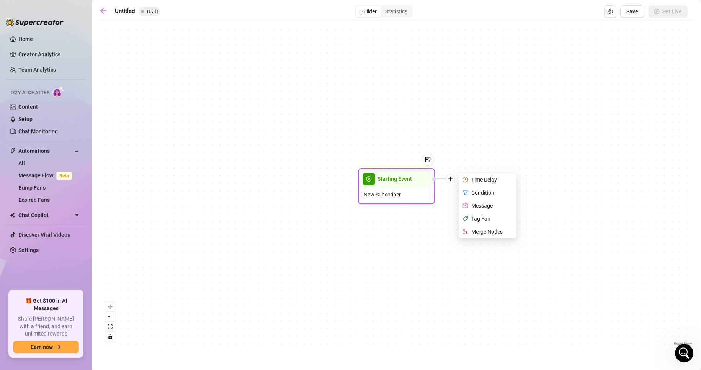
click at [490, 205] on div "Message" at bounding box center [488, 205] width 56 height 13
type textarea "Write your message here"
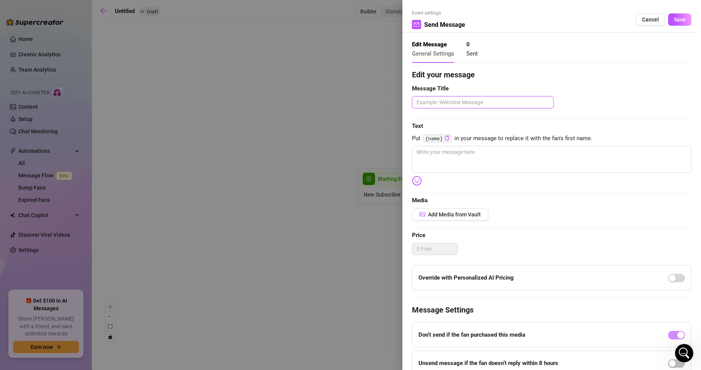
click at [480, 103] on textarea at bounding box center [483, 102] width 142 height 12
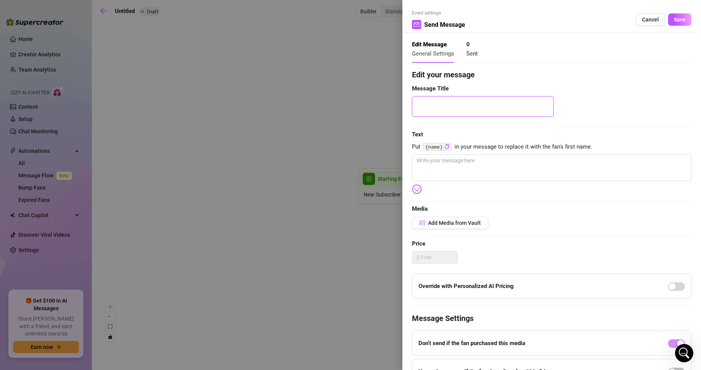
type textarea "\"
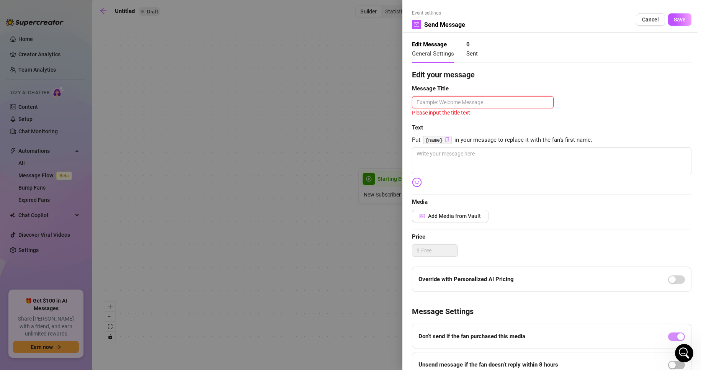
type textarea "w"
type textarea "we"
type textarea "wel"
type textarea "welx"
type textarea "wel"
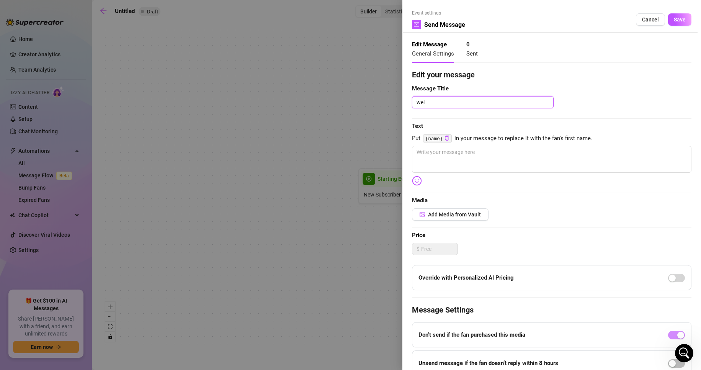
type textarea "welc"
type textarea "welco"
type textarea "welcom"
type textarea "welcome"
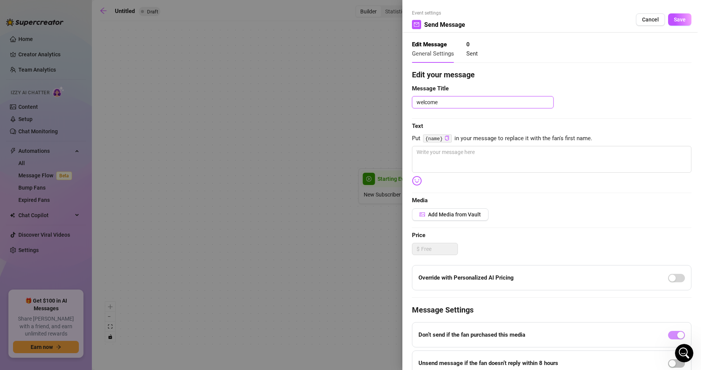
type textarea "welcome t"
type textarea "welcome to"
type textarea "welcome to m"
type textarea "welcome to me"
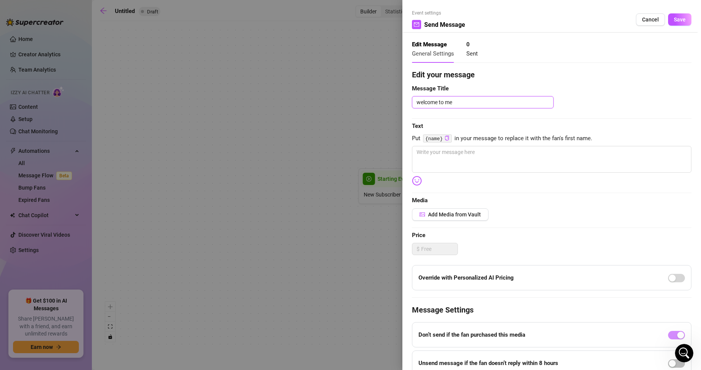
type textarea "welcome to me;"
type textarea "welcome to me"
type textarea "welcome to m"
type textarea "welcome to"
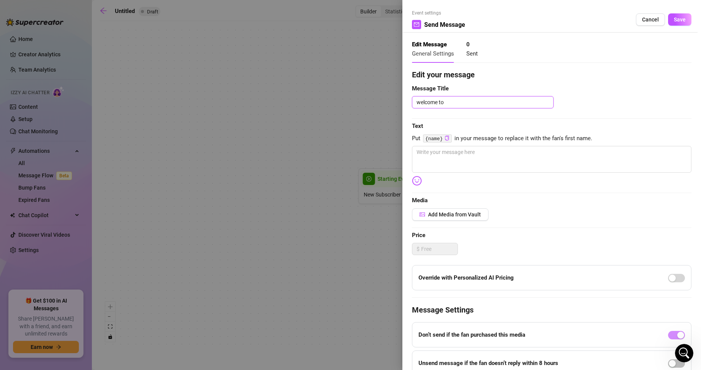
type textarea "welcome t"
type textarea "welcome"
type textarea "welcome m"
type textarea "welcome me"
type textarea "welcome mes"
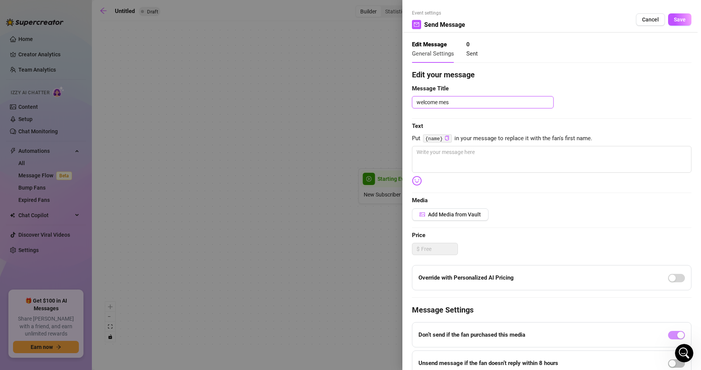
type textarea "welcome mess"
type textarea "welcome messa"
type textarea "welcome messag"
type textarea "welcome message"
click at [482, 165] on textarea at bounding box center [551, 159] width 279 height 27
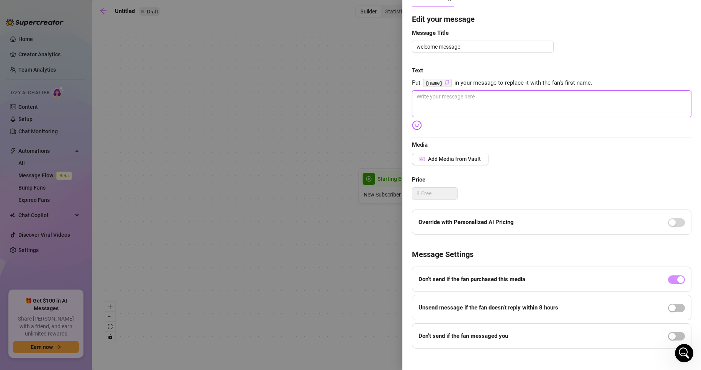
scroll to position [55, 0]
click at [669, 335] on div "button" at bounding box center [672, 336] width 7 height 7
click at [466, 348] on span "Decrease Value" at bounding box center [465, 349] width 8 height 7
click at [466, 349] on icon "down" at bounding box center [465, 350] width 3 height 3
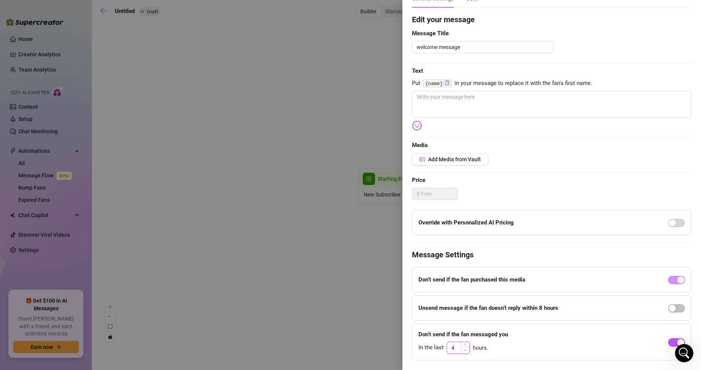
click at [466, 349] on icon "down" at bounding box center [465, 350] width 3 height 3
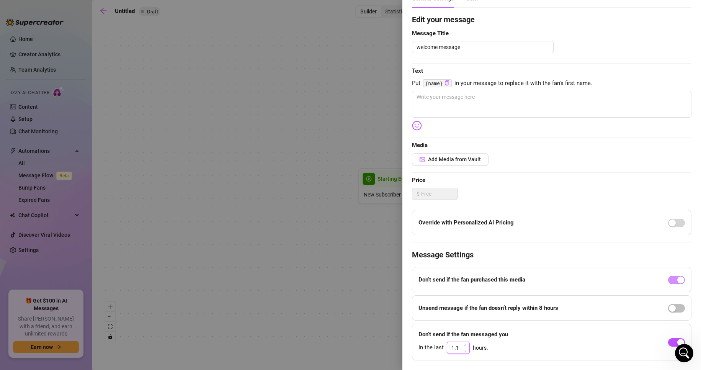
click at [466, 347] on span "Increase Value" at bounding box center [465, 345] width 8 height 7
type input "4"
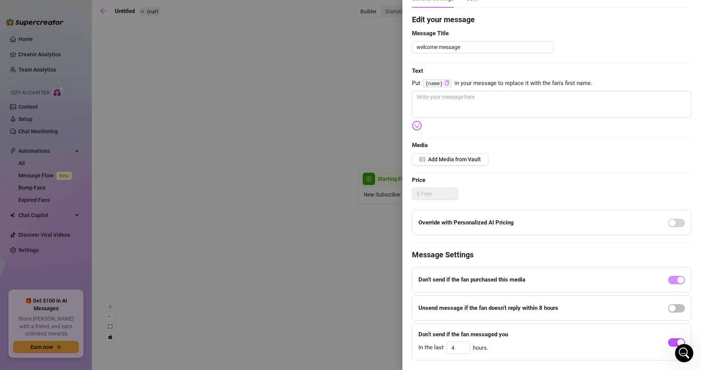
drag, startPoint x: 525, startPoint y: 341, endPoint x: 500, endPoint y: 281, distance: 65.2
click at [500, 281] on strong "Don’t send if the fan purchased this media" at bounding box center [471, 279] width 107 height 7
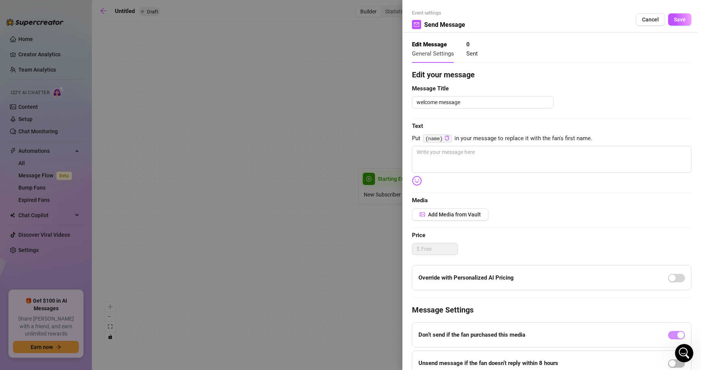
scroll to position [0, 0]
click at [475, 162] on textarea at bounding box center [551, 159] width 279 height 27
type textarea "h"
type textarea "he"
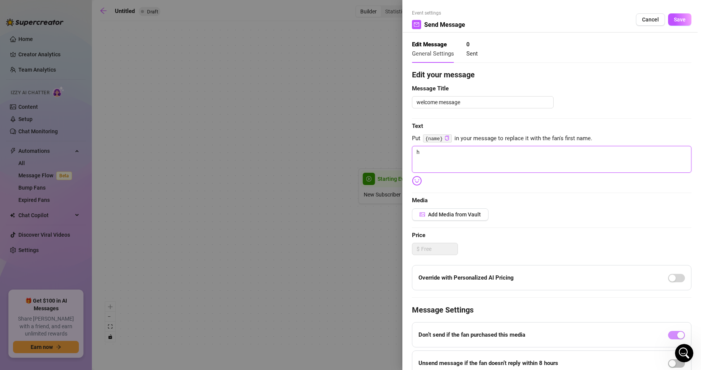
type textarea "he"
type textarea "hey"
type textarea "heyy"
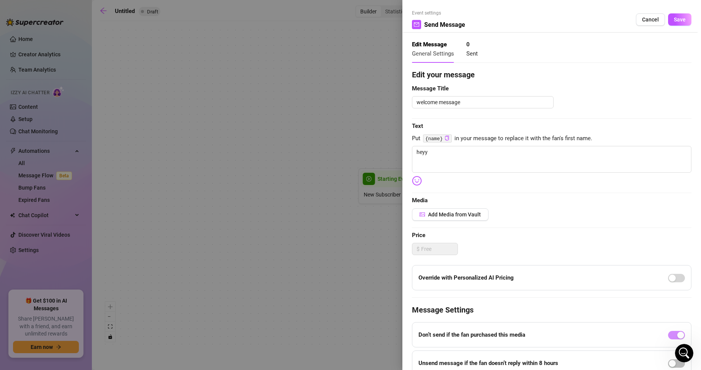
click at [440, 137] on code "{name}" at bounding box center [437, 138] width 29 height 8
click at [434, 137] on code "{name}" at bounding box center [437, 138] width 29 height 8
click at [435, 153] on textarea "heyy" at bounding box center [551, 159] width 279 height 27
type textarea "heyy"
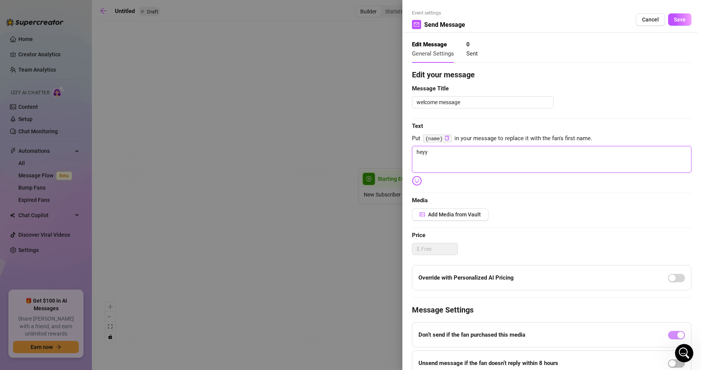
type textarea "heyy"
type textarea "heyy n"
type textarea "heyy na"
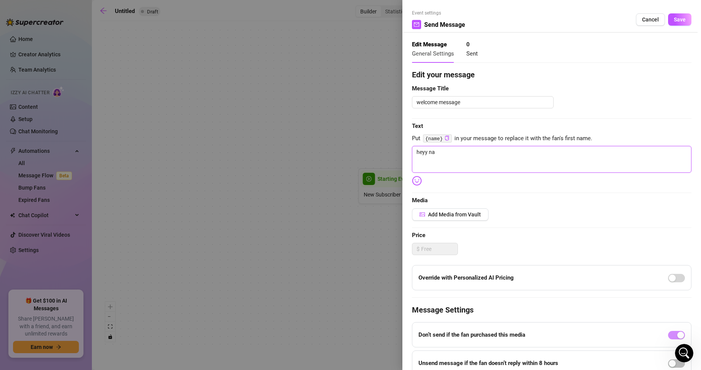
type textarea "heyy nam"
type textarea "heyy name"
click at [435, 153] on textarea "heyy name" at bounding box center [551, 159] width 279 height 27
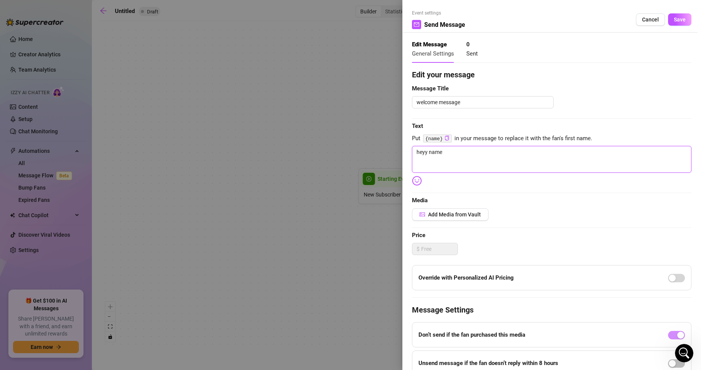
click at [435, 153] on textarea "heyy name" at bounding box center [551, 159] width 279 height 27
type textarea "heyy name"
click at [438, 136] on code "{name}" at bounding box center [437, 138] width 29 height 8
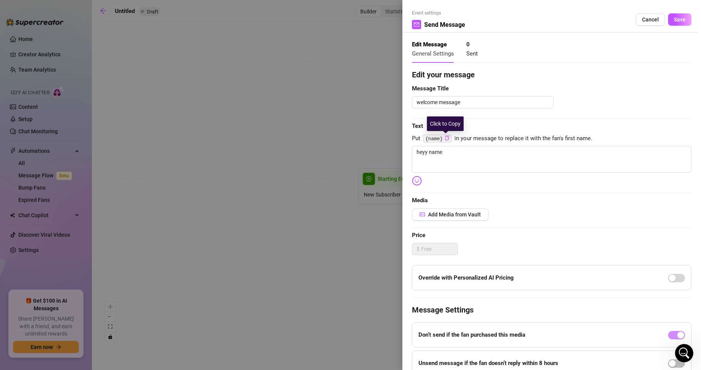
click at [446, 139] on icon "copy" at bounding box center [447, 138] width 4 height 5
click at [441, 153] on textarea "heyy name" at bounding box center [551, 159] width 279 height 27
type textarea "heyy name"
paste textarea "{name}"
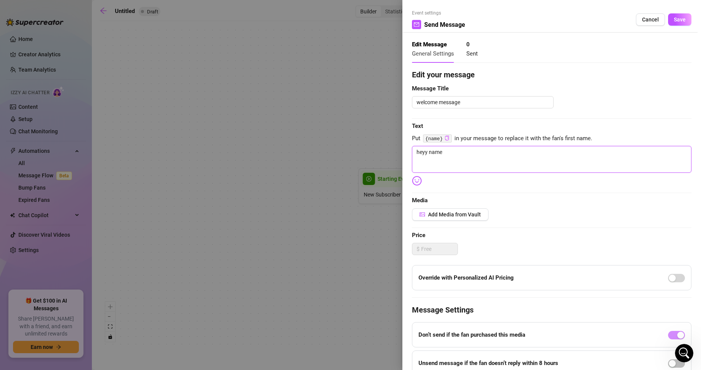
type textarea "heyy name {name}"
drag, startPoint x: 441, startPoint y: 151, endPoint x: 429, endPoint y: 151, distance: 11.9
click at [429, 151] on textarea "heyy name {name}" at bounding box center [551, 159] width 279 height 27
type textarea "heyy {name}"
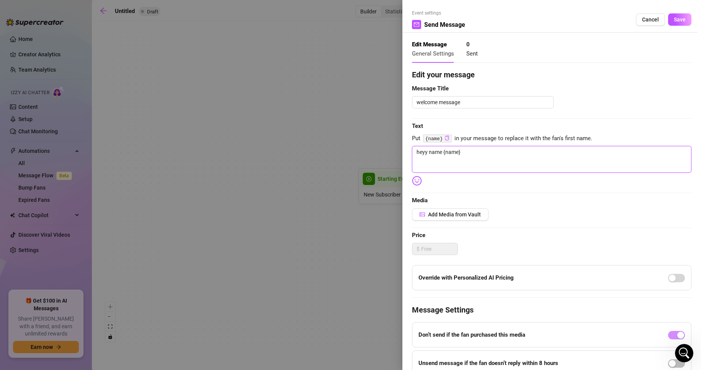
type textarea "heyy {name}"
click at [460, 157] on textarea "heyy {name}" at bounding box center [551, 159] width 279 height 27
type textarea "heyy {name}"
type textarea "heyy {name} h"
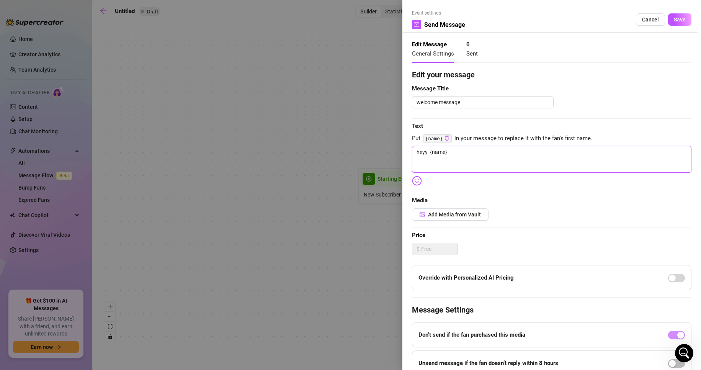
type textarea "heyy {name} h"
type textarea "heyy {name} ho"
type textarea "heyy {name} how"
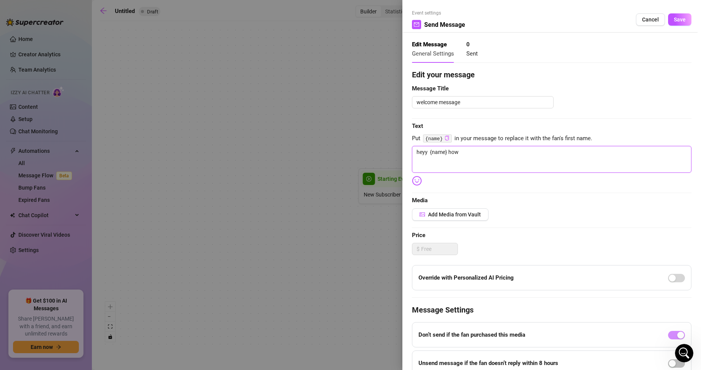
type textarea "heyy {name} how"
type textarea "heyy {name} how a"
type textarea "heyy {name} how at"
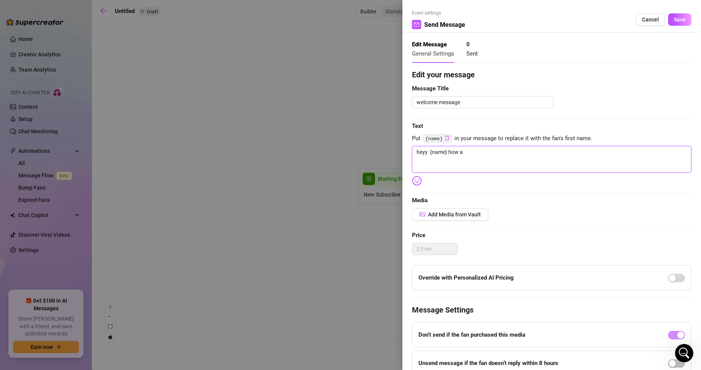
type textarea "heyy {name} how at"
type textarea "heyy {name} how atr"
type textarea "heyy {name} how atre"
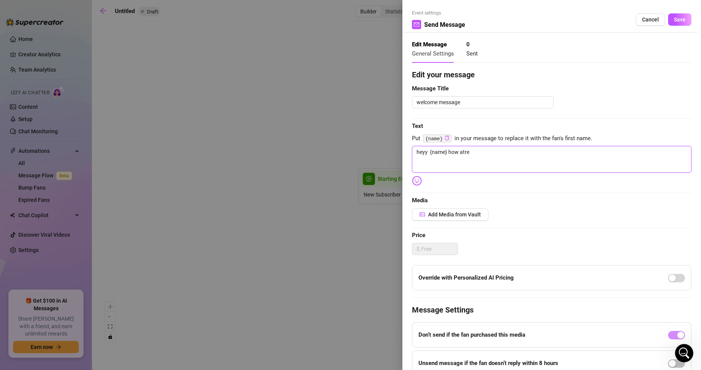
type textarea "heyy {name} how atre"
type textarea "heyy {name} how atr"
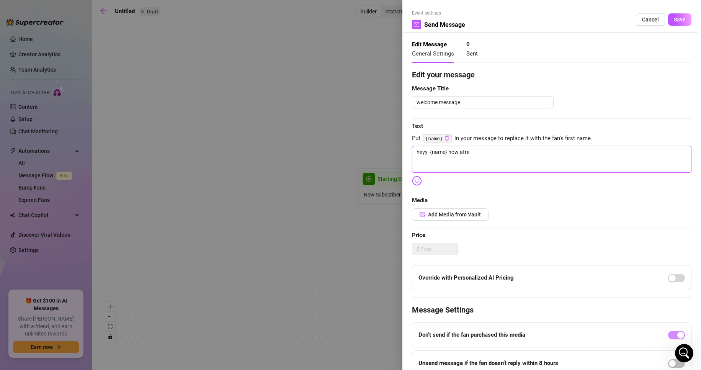
type textarea "heyy {name} how atr"
type textarea "heyy {name} how at"
type textarea "heyy {name} how a"
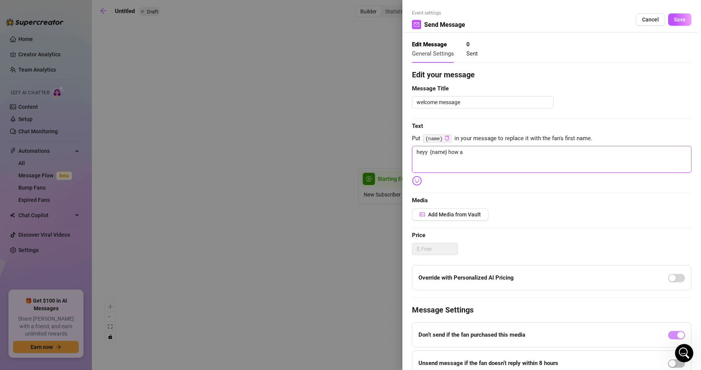
type textarea "heyy {name} how"
type textarea "heyy {name} ho"
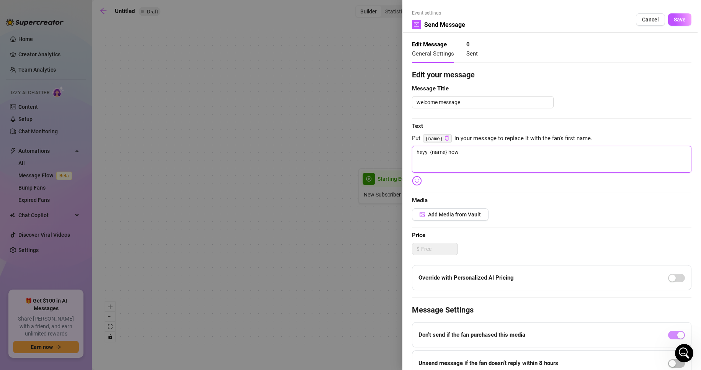
type textarea "heyy {name} ho"
type textarea "heyy {name} h"
type textarea "heyy {name}"
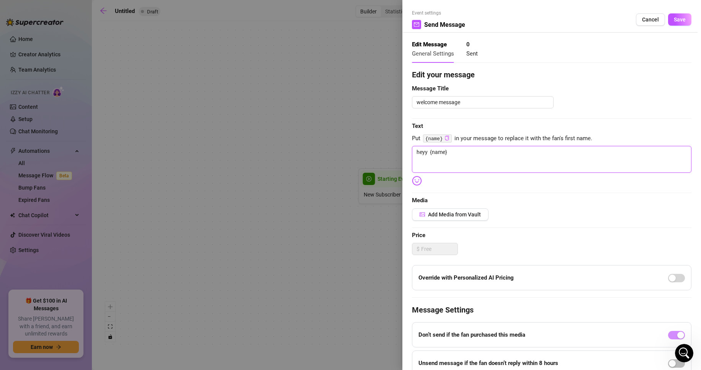
type textarea "heyy {name} h"
type textarea "heyy {name} hp"
type textarea "heyy {name} h"
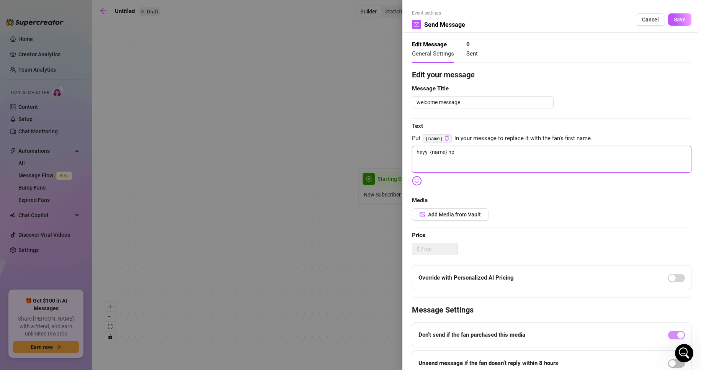
type textarea "heyy {name} h"
type textarea "heyy {name} ho"
type textarea "heyy {name} how"
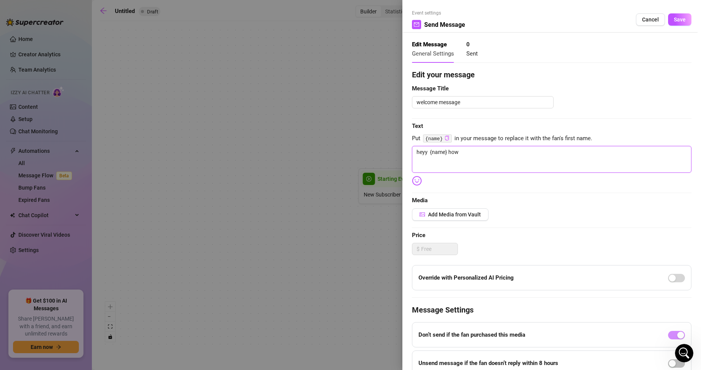
type textarea "heyy {name} how"
type textarea "heyy {name} how a"
type textarea "heyy {name} how ar"
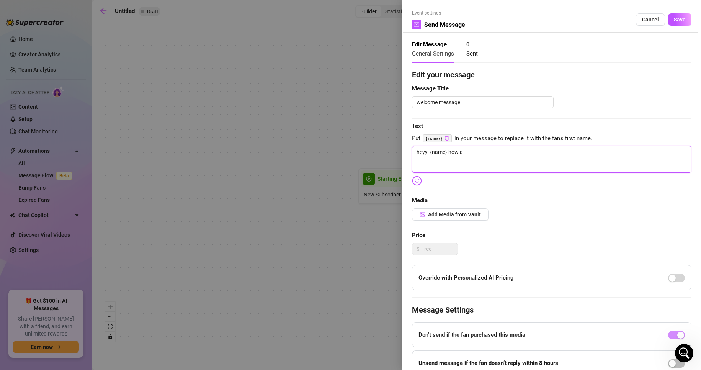
type textarea "heyy {name} how ar"
type textarea "heyy {name} how are"
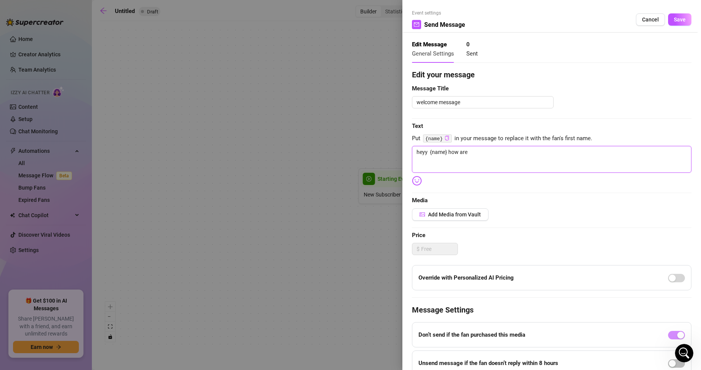
type textarea "heyy {name} how are u"
type textarea "heyy {name} how are u?"
click at [441, 216] on span "Add Media from Vault" at bounding box center [454, 214] width 53 height 6
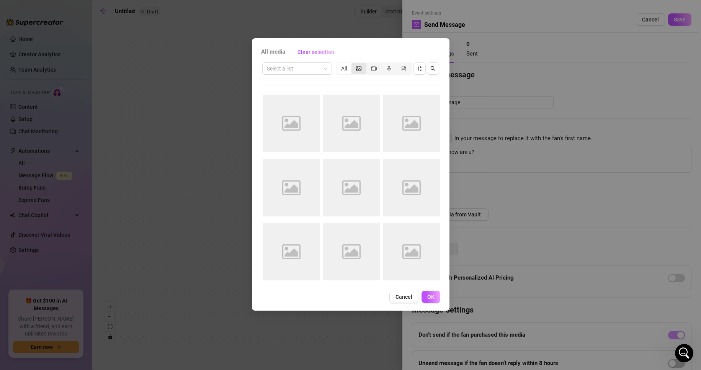
click at [360, 68] on icon "picture" at bounding box center [358, 68] width 5 height 4
click at [353, 64] on input "segmented control" at bounding box center [353, 64] width 0 height 0
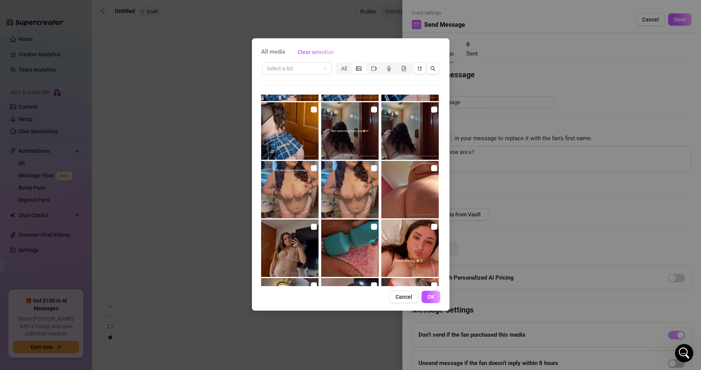
scroll to position [512, 0]
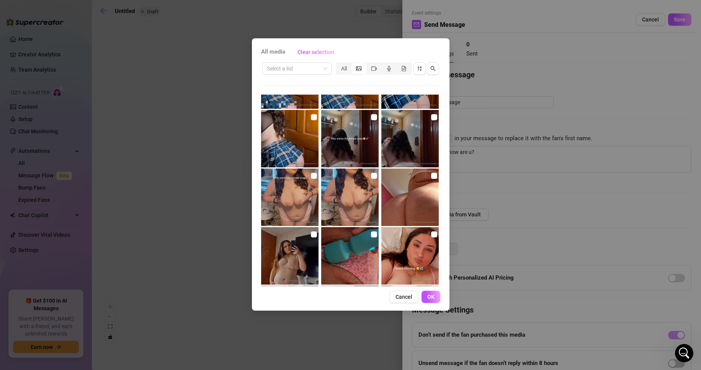
click at [305, 347] on div "All media Clear selection Select a list All No more media Cancel OK" at bounding box center [350, 185] width 701 height 370
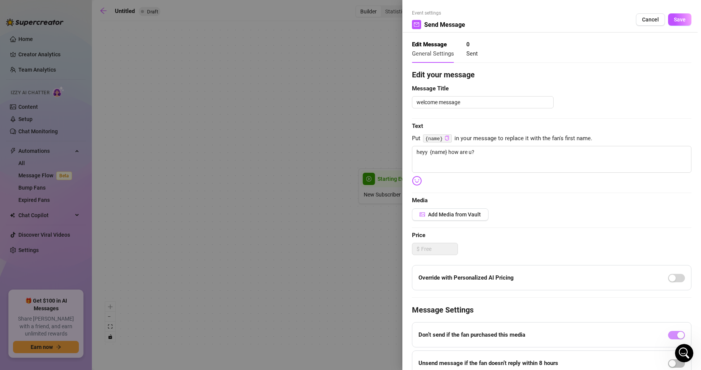
click at [313, 308] on div at bounding box center [350, 185] width 701 height 370
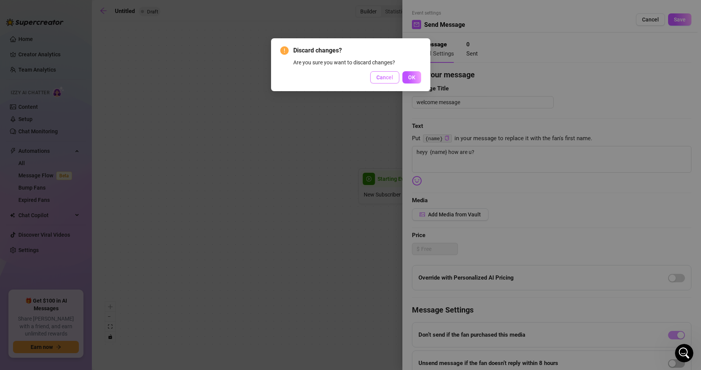
click at [389, 82] on button "Cancel" at bounding box center [384, 77] width 29 height 12
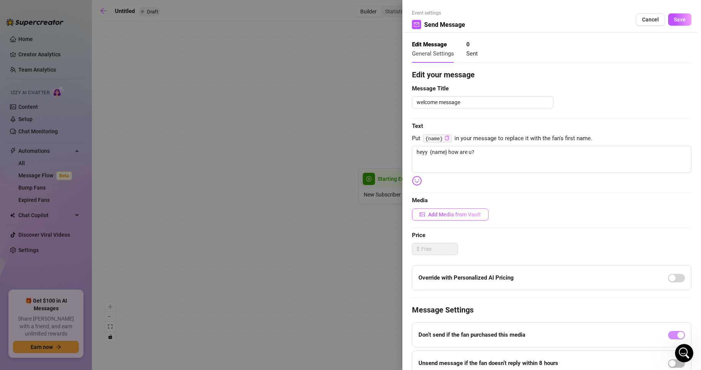
click at [438, 214] on span "Add Media from Vault" at bounding box center [454, 214] width 53 height 6
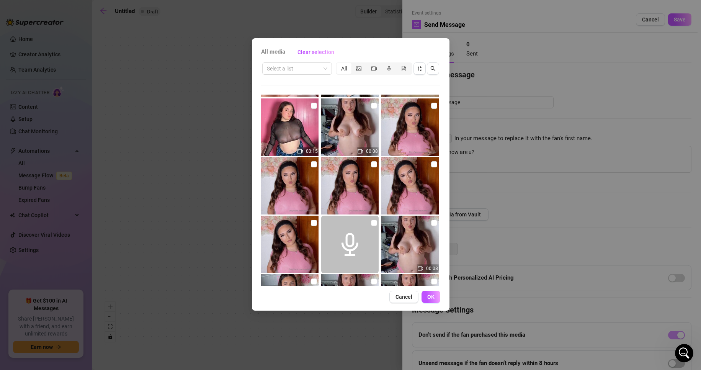
scroll to position [0, 0]
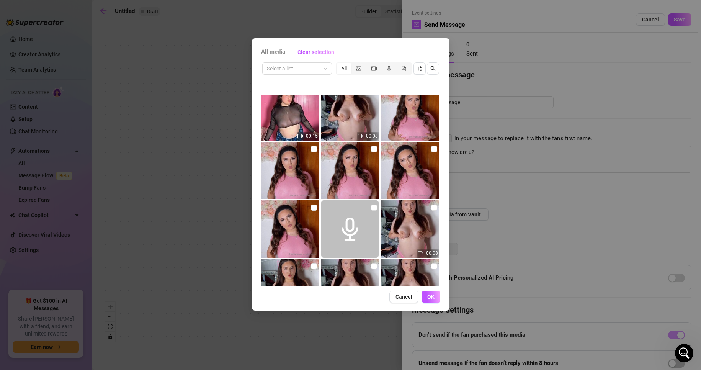
click at [381, 197] on img at bounding box center [409, 170] width 57 height 57
checkbox input "true"
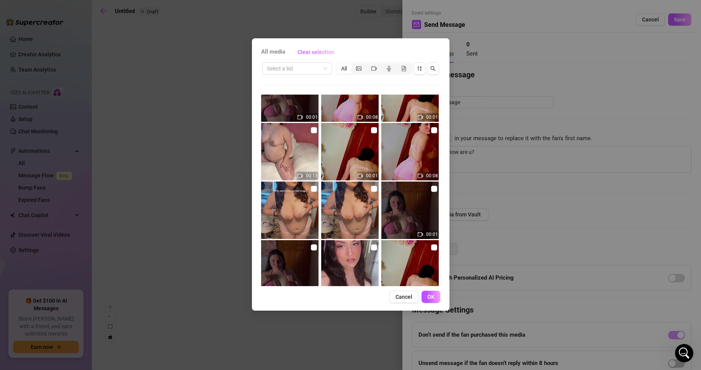
scroll to position [967, 0]
click at [416, 217] on img at bounding box center [409, 210] width 57 height 57
checkbox input "true"
click at [436, 298] on button "OK" at bounding box center [430, 297] width 19 height 12
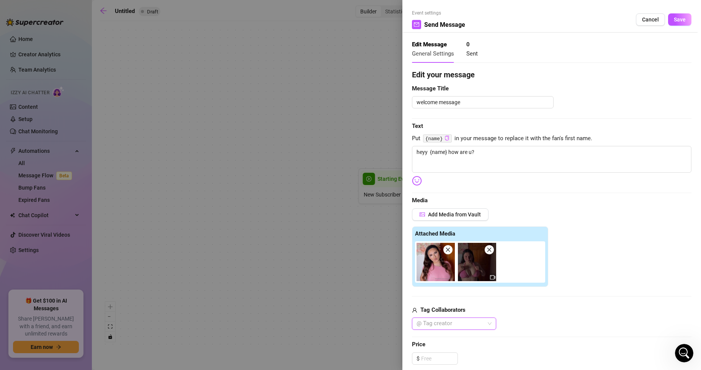
click at [490, 247] on icon "close" at bounding box center [488, 249] width 5 height 5
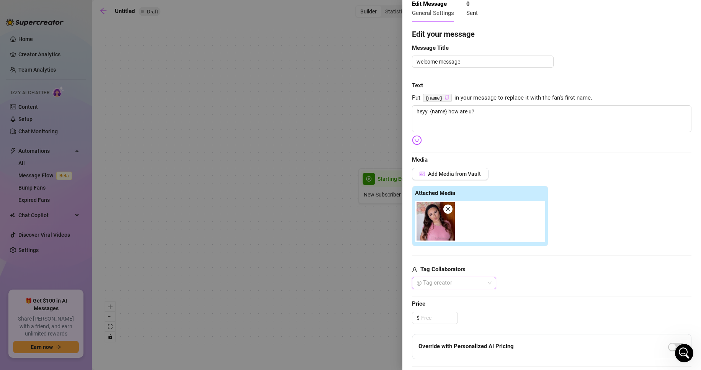
scroll to position [41, 0]
click at [434, 222] on img at bounding box center [435, 221] width 38 height 38
click at [446, 204] on img at bounding box center [435, 221] width 38 height 38
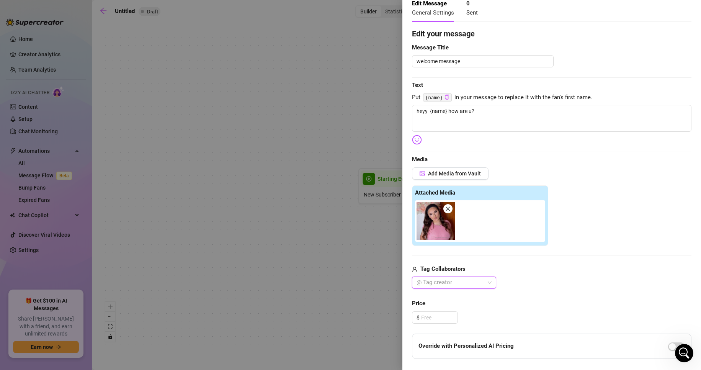
click at [446, 204] on img at bounding box center [435, 221] width 38 height 38
click at [446, 206] on icon "close" at bounding box center [447, 208] width 5 height 5
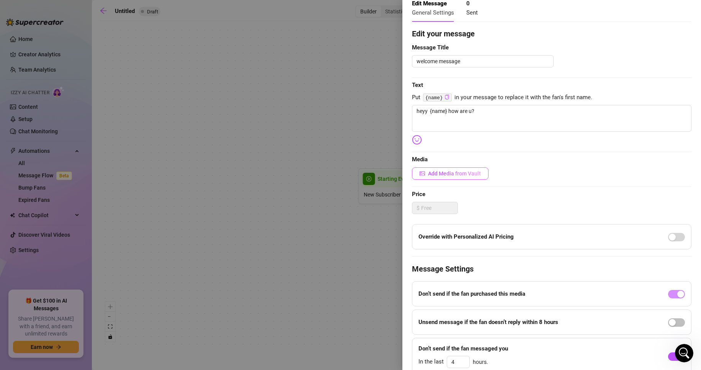
click at [449, 169] on button "Add Media from Vault" at bounding box center [450, 173] width 77 height 12
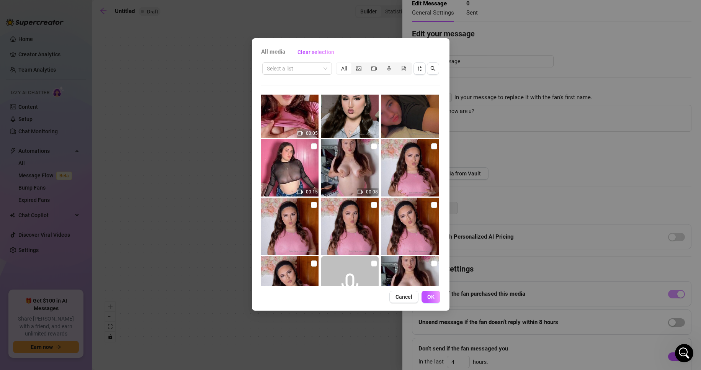
scroll to position [73, 0]
click at [413, 180] on img at bounding box center [409, 167] width 57 height 57
checkbox input "true"
click at [429, 291] on button "OK" at bounding box center [430, 297] width 19 height 12
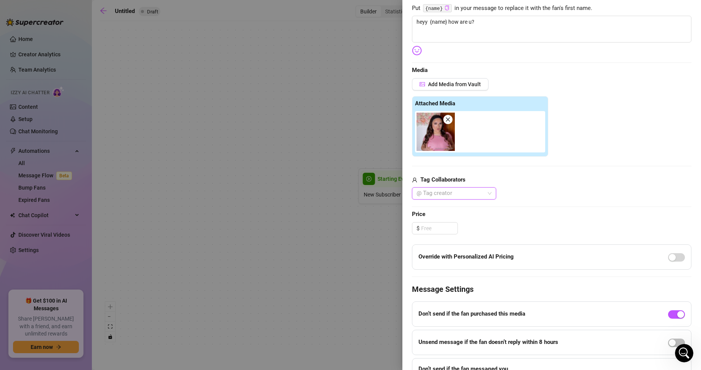
scroll to position [131, 0]
click at [436, 225] on input at bounding box center [439, 227] width 36 height 11
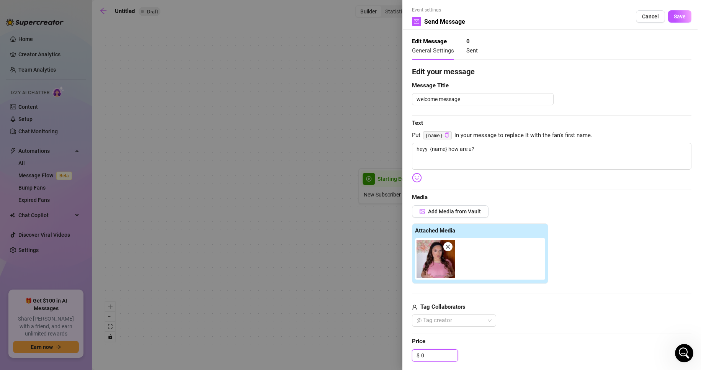
scroll to position [0, 0]
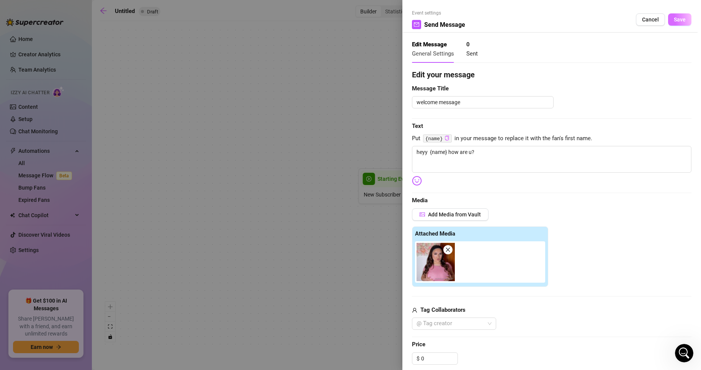
type input "0.00"
click at [674, 16] on span "Save" at bounding box center [680, 19] width 12 height 6
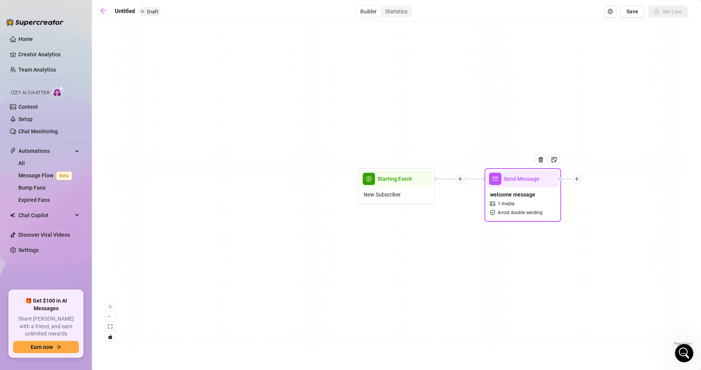
click at [579, 181] on icon "plus" at bounding box center [576, 178] width 5 height 5
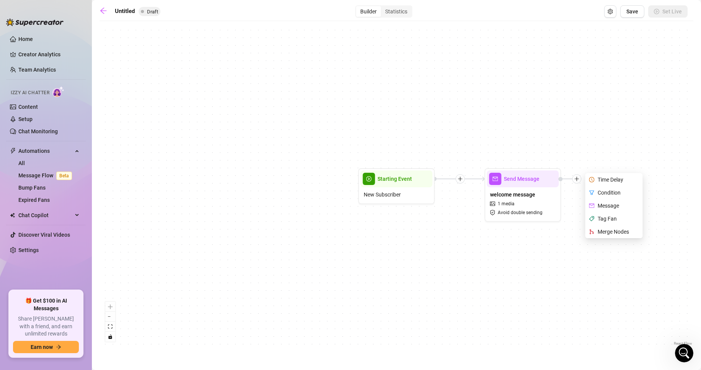
click at [545, 333] on div "Send Message welcome message 1 media Avoid double sending Time Delay Condition …" at bounding box center [397, 186] width 594 height 322
click at [629, 12] on span "Save" at bounding box center [632, 11] width 12 height 6
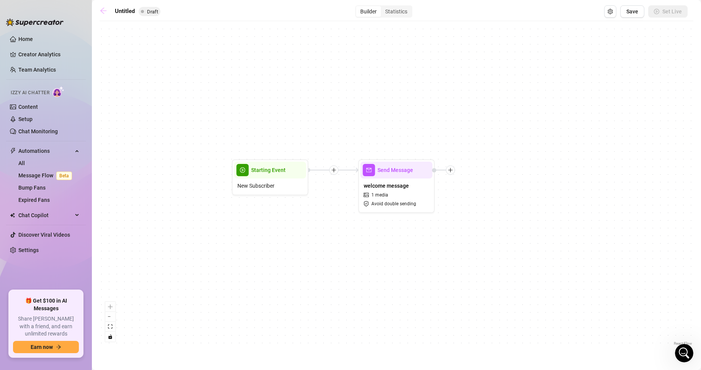
click at [101, 7] on icon "arrow-left" at bounding box center [104, 11] width 8 height 8
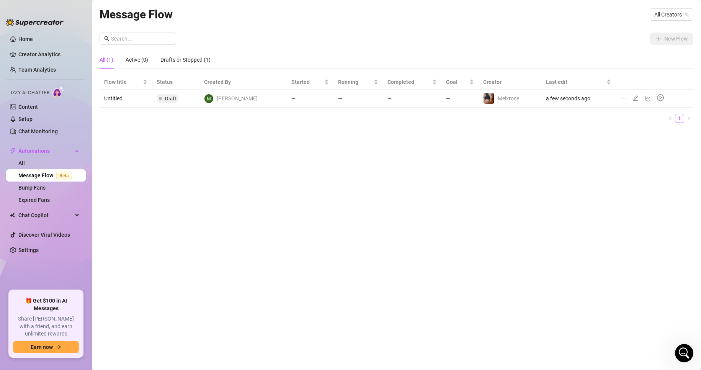
click at [112, 96] on td "Untitled" at bounding box center [126, 99] width 52 height 18
click at [632, 102] on div at bounding box center [636, 98] width 9 height 8
click at [633, 100] on icon "edit" at bounding box center [635, 97] width 5 height 5
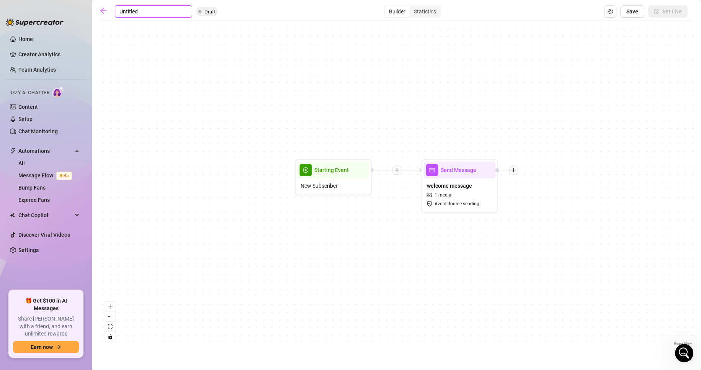
click at [129, 9] on input "Untitled" at bounding box center [153, 11] width 77 height 12
type input "\"
type input "welcome message"
click at [416, 20] on div "welcome message Draft Builder Statistics Save Set Live Send Message welcome mes…" at bounding box center [397, 175] width 594 height 341
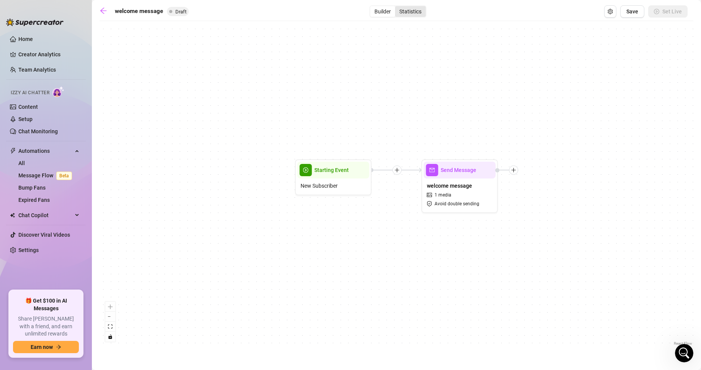
click at [420, 15] on div "Statistics" at bounding box center [410, 11] width 31 height 11
click at [397, 7] on input "Statistics" at bounding box center [397, 7] width 0 height 0
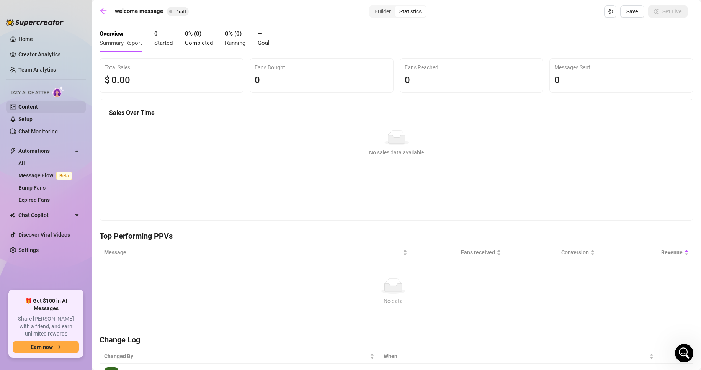
click at [30, 108] on link "Content" at bounding box center [28, 107] width 20 height 6
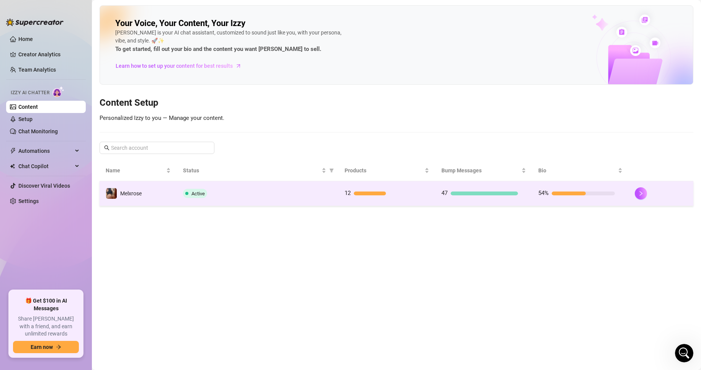
click at [570, 189] on div "54%" at bounding box center [576, 193] width 77 height 9
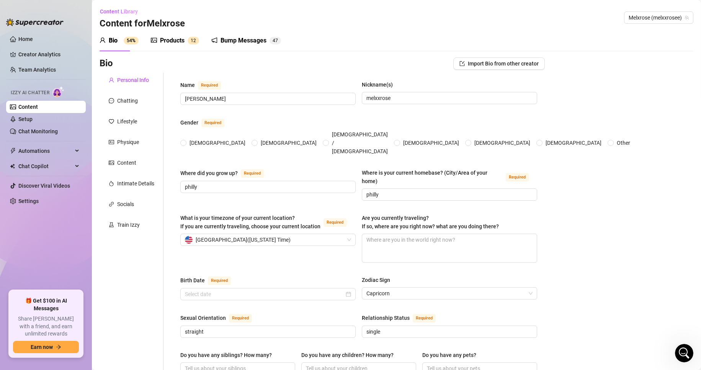
radio input "true"
type input "[DATE]"
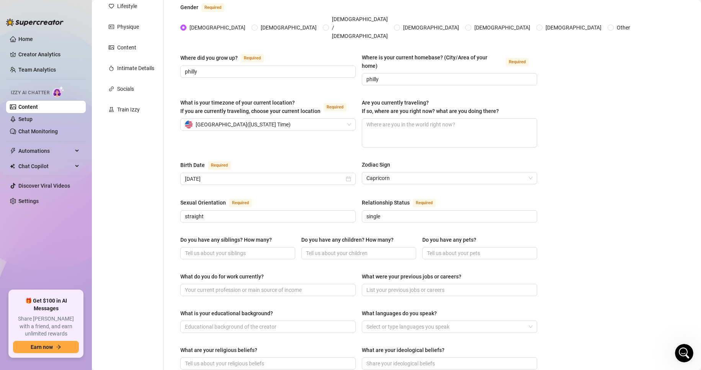
scroll to position [116, 0]
click at [263, 248] on input "Do you have any siblings? How many?" at bounding box center [237, 252] width 104 height 8
type input "no"
click at [309, 246] on div "Do you have any siblings? How many? no Do you have any children? How many? Do y…" at bounding box center [358, 250] width 357 height 31
click at [323, 248] on input "Do you have any children? How many?" at bounding box center [358, 252] width 104 height 8
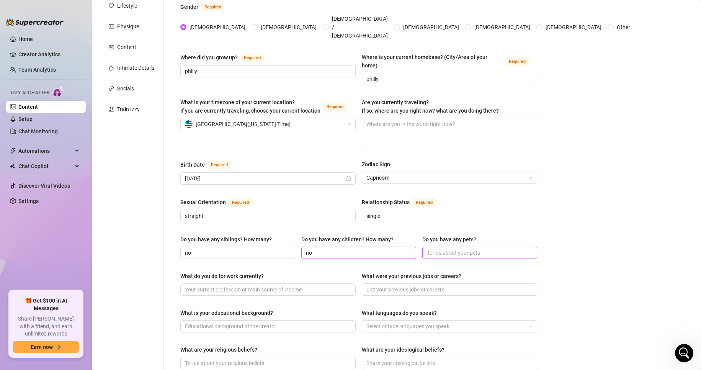
type input "no"
click at [439, 248] on input "Do you have any pets?" at bounding box center [479, 252] width 104 height 8
type input "yes 2 dogs"
click at [287, 283] on div "What do you do for work currently? What were your previous jobs or careers?" at bounding box center [358, 287] width 357 height 31
click at [299, 283] on span at bounding box center [267, 289] width 175 height 12
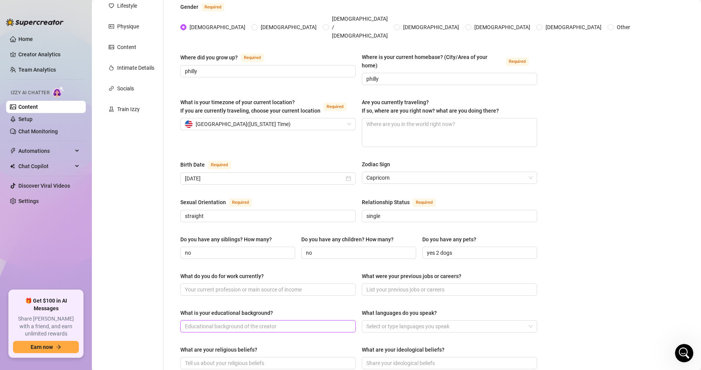
click at [325, 322] on input "What is your educational background?" at bounding box center [267, 326] width 165 height 8
click at [405, 309] on div "What languages do you speak?" at bounding box center [399, 313] width 75 height 8
click at [368, 322] on input "What languages do you speak?" at bounding box center [367, 326] width 2 height 9
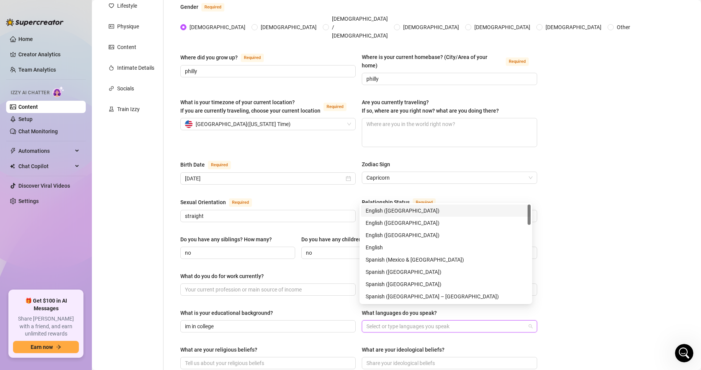
click at [405, 321] on div at bounding box center [445, 326] width 164 height 11
click at [403, 209] on div "English ([GEOGRAPHIC_DATA])" at bounding box center [446, 210] width 160 height 8
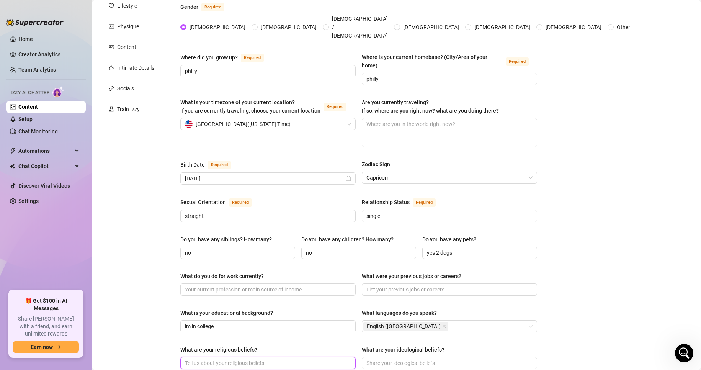
click at [236, 359] on input "What are your religious beliefs?" at bounding box center [267, 363] width 165 height 8
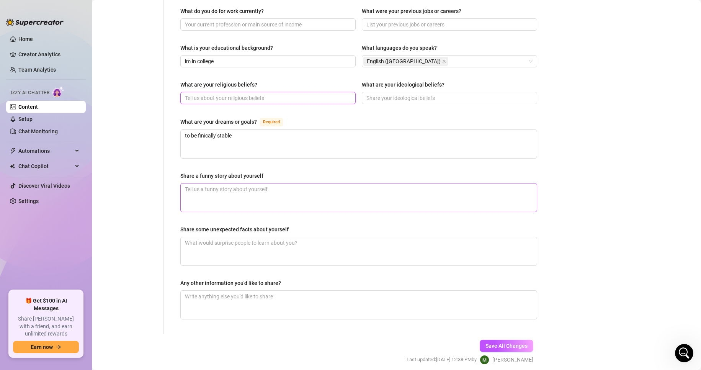
scroll to position [381, 0]
click at [500, 339] on button "Save All Changes" at bounding box center [507, 345] width 54 height 12
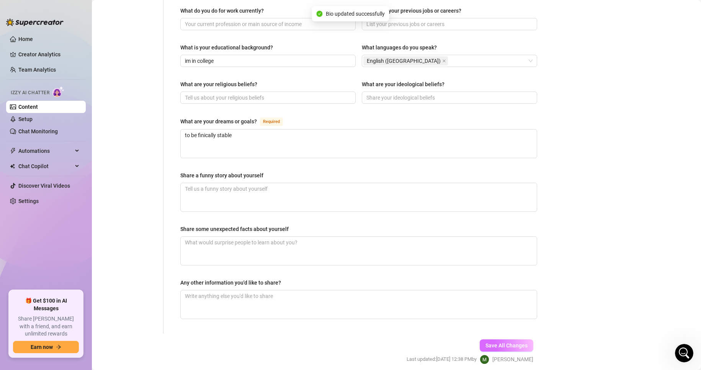
type input "im in college"
click at [33, 38] on link "Home" at bounding box center [25, 39] width 15 height 6
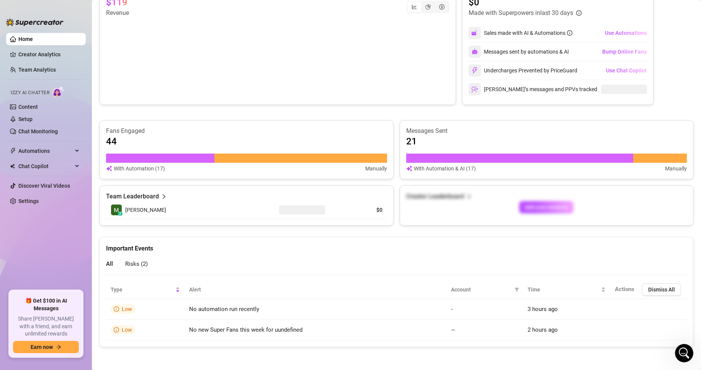
scroll to position [148, 0]
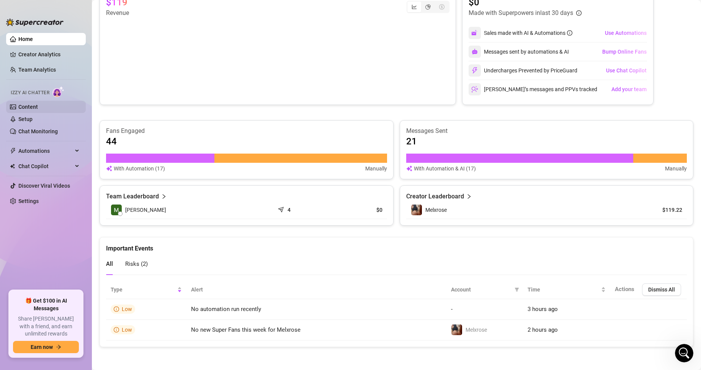
click at [18, 109] on link "Content" at bounding box center [28, 107] width 20 height 6
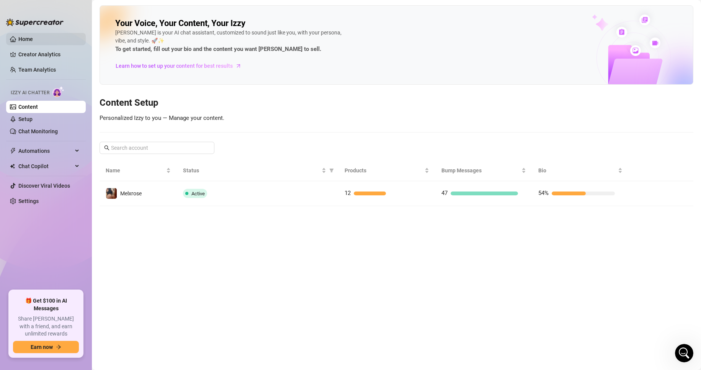
click at [26, 42] on link "Home" at bounding box center [25, 39] width 15 height 6
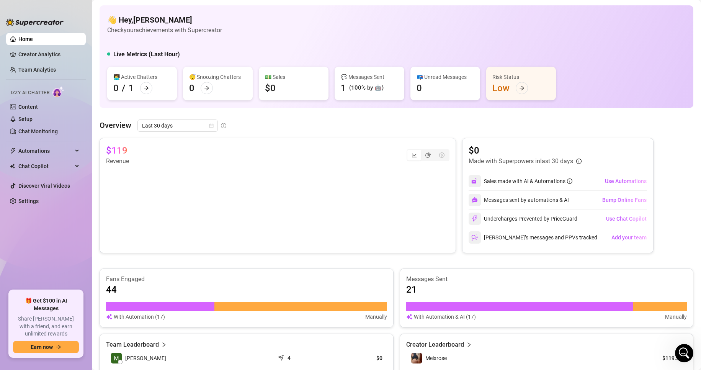
click at [529, 77] on div "Risk Status" at bounding box center [520, 77] width 57 height 8
click at [514, 85] on div "Risk Status Low" at bounding box center [521, 84] width 70 height 34
click at [527, 94] on div "Risk Status Low" at bounding box center [521, 84] width 70 height 34
click at [513, 81] on div "Risk Status" at bounding box center [520, 77] width 57 height 8
click at [519, 95] on div "Risk Status Low" at bounding box center [521, 84] width 70 height 34
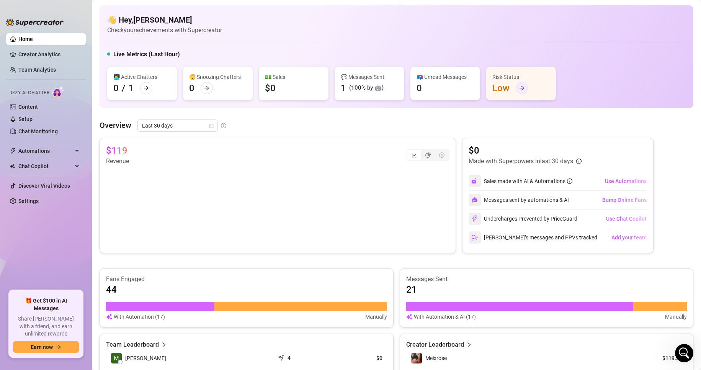
click at [522, 89] on icon "arrow-right" at bounding box center [521, 88] width 5 height 4
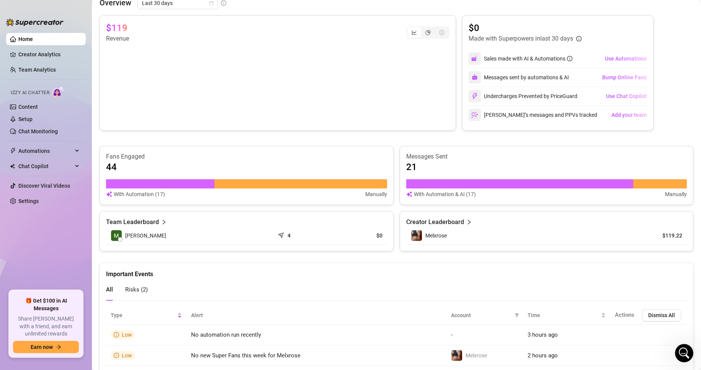
scroll to position [148, 0]
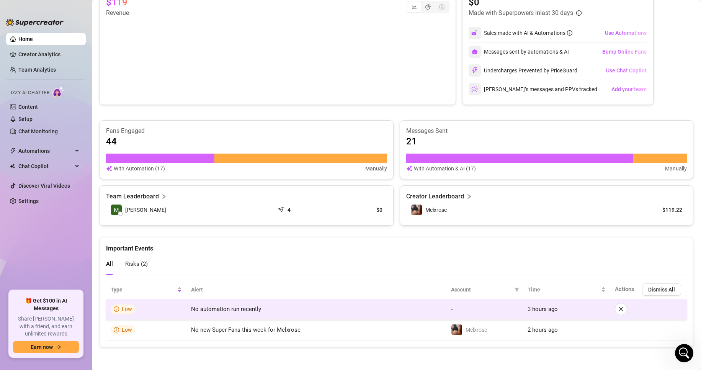
click at [128, 305] on span "Low" at bounding box center [123, 308] width 24 height 9
click at [126, 312] on span "Low" at bounding box center [127, 309] width 10 height 6
click at [128, 306] on span "Low" at bounding box center [127, 309] width 10 height 6
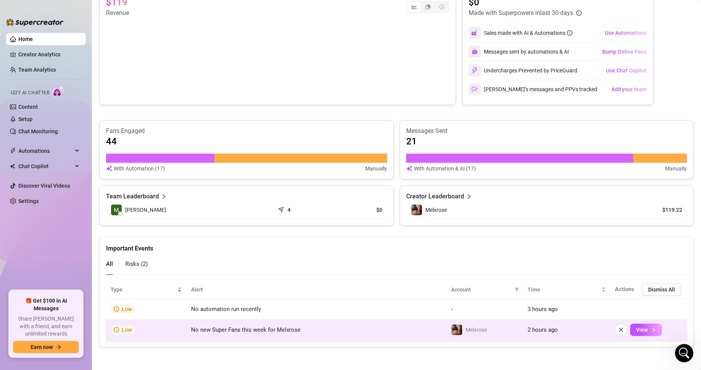
click at [130, 326] on span "Low" at bounding box center [123, 329] width 24 height 9
click at [637, 332] on span "View" at bounding box center [642, 330] width 12 height 6
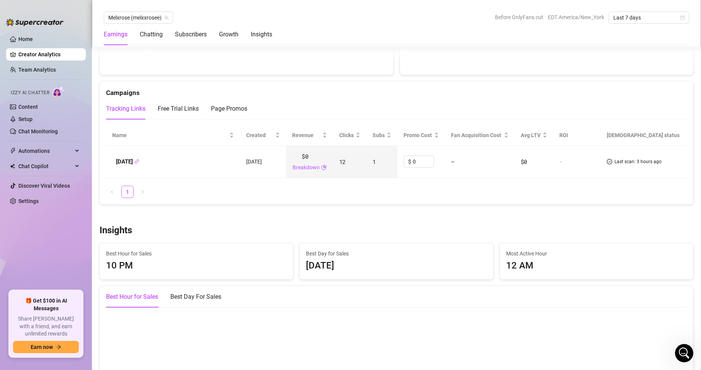
scroll to position [866, 0]
click at [151, 30] on div "Chatting" at bounding box center [151, 34] width 23 height 9
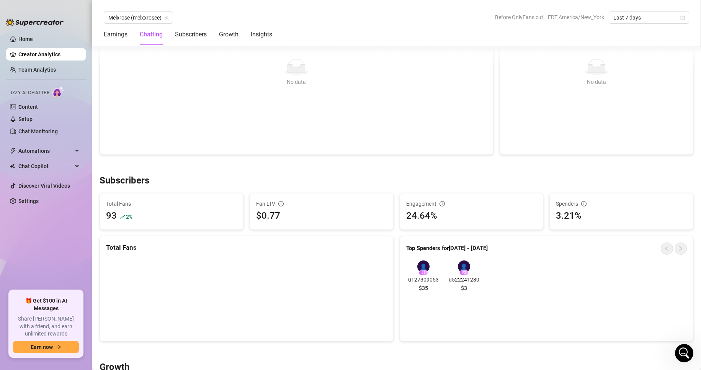
scroll to position [270, 0]
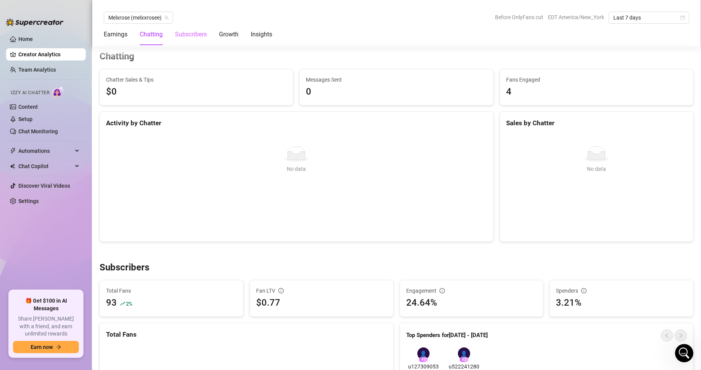
click at [184, 39] on div "Subscribers" at bounding box center [191, 34] width 32 height 21
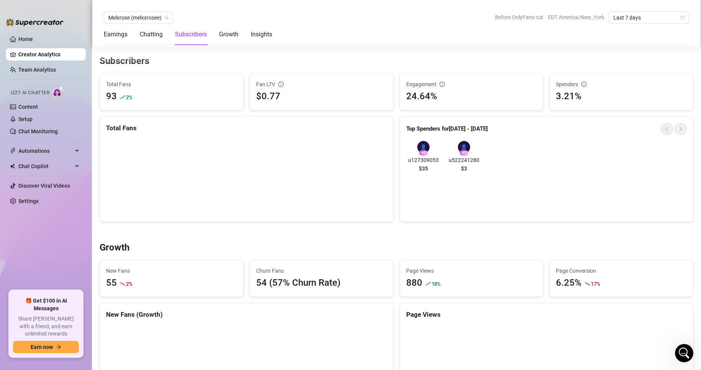
scroll to position [481, 0]
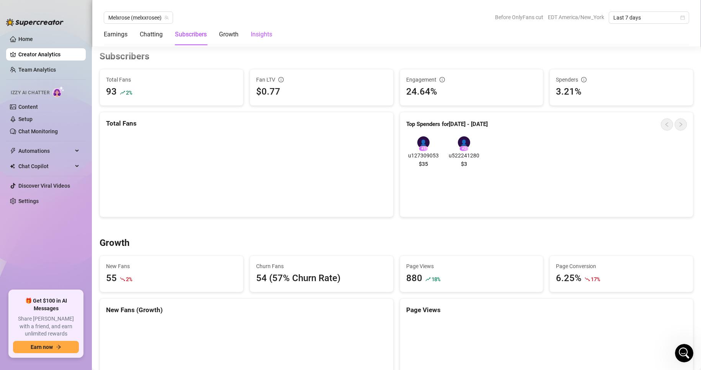
drag, startPoint x: 258, startPoint y: 36, endPoint x: 254, endPoint y: 35, distance: 3.8
click at [254, 35] on div "Insights" at bounding box center [261, 34] width 21 height 9
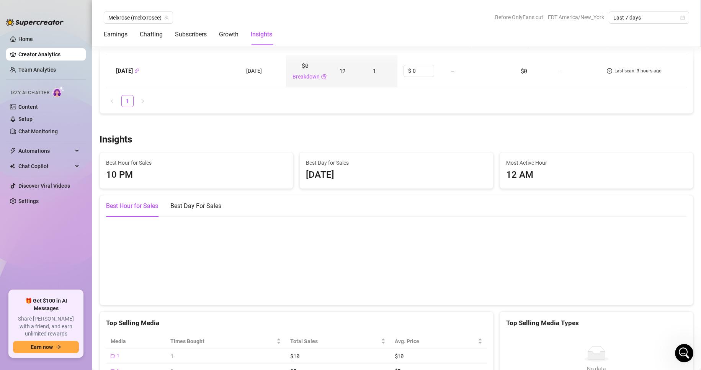
scroll to position [1041, 0]
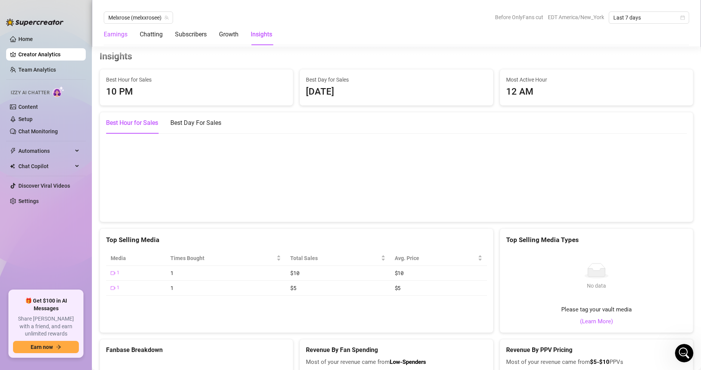
click at [115, 30] on div "Earnings" at bounding box center [116, 34] width 24 height 9
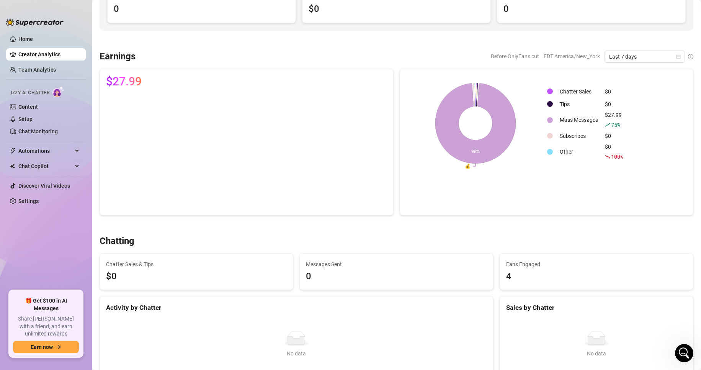
scroll to position [0, 0]
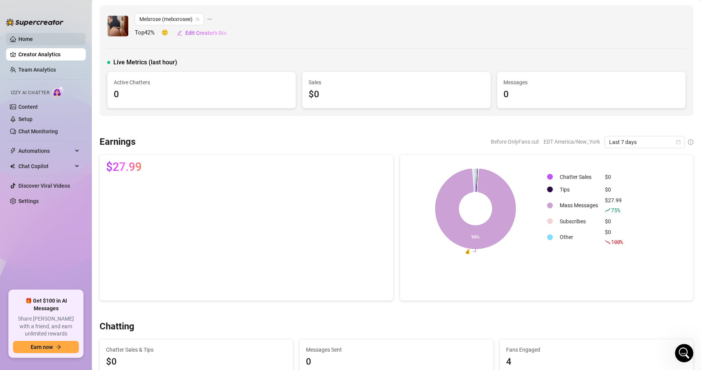
click at [33, 38] on link "Home" at bounding box center [25, 39] width 15 height 6
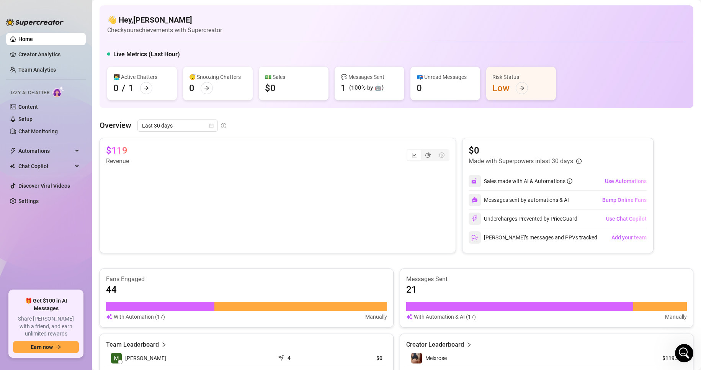
click at [514, 87] on div "Risk Status Low" at bounding box center [521, 84] width 70 height 34
click at [519, 87] on icon "arrow-right" at bounding box center [521, 87] width 5 height 5
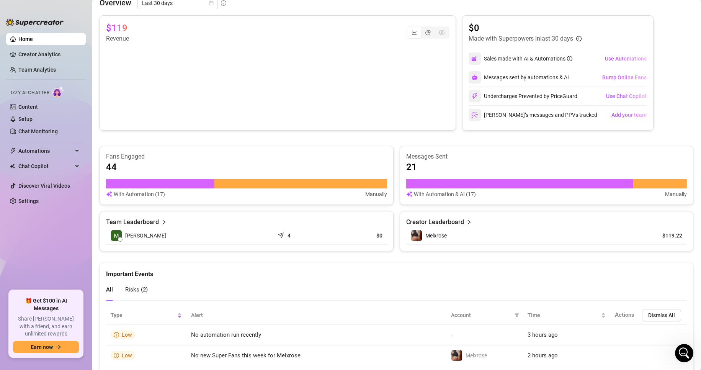
scroll to position [148, 0]
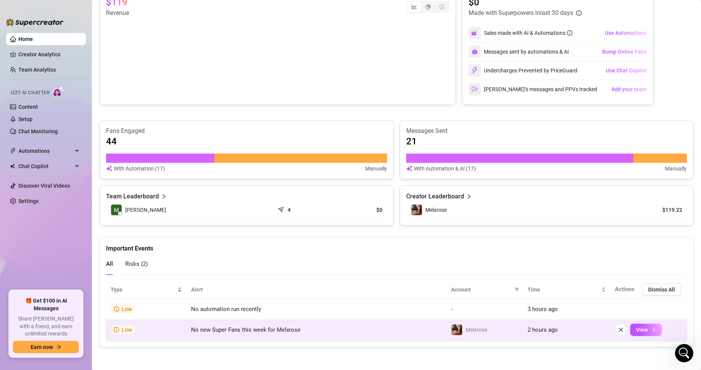
click at [118, 338] on td "Low" at bounding box center [146, 330] width 80 height 21
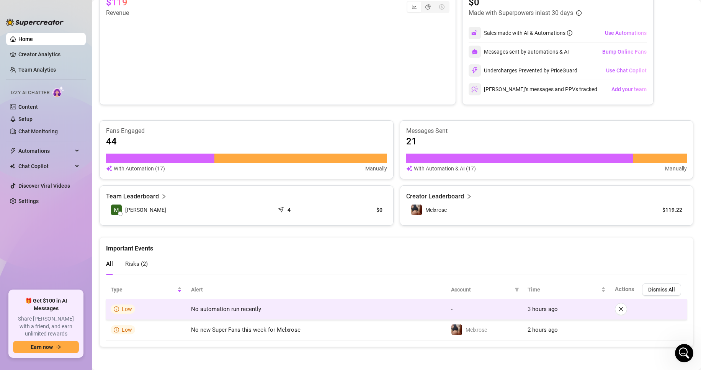
click at [126, 310] on span "Low" at bounding box center [127, 309] width 10 height 6
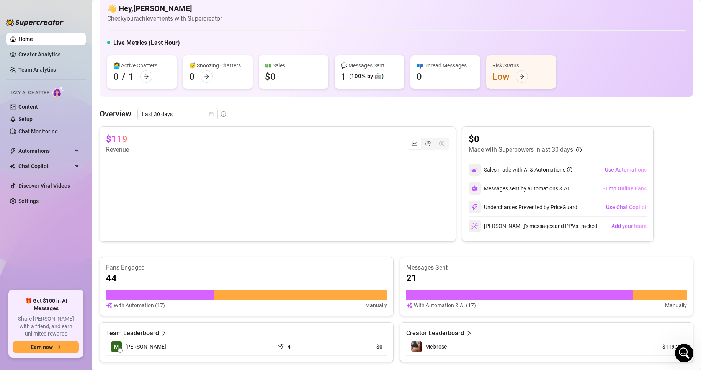
scroll to position [0, 0]
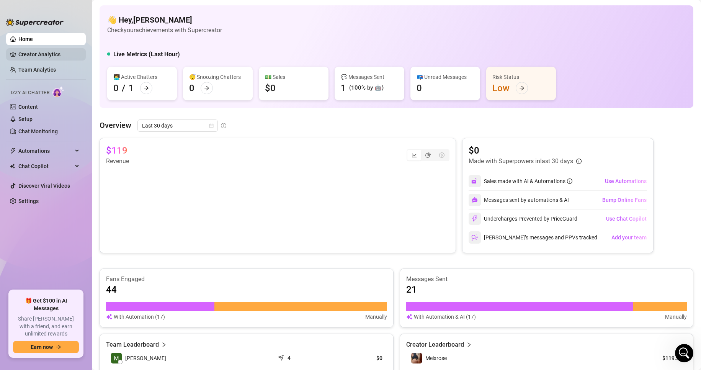
click at [41, 59] on link "Creator Analytics" at bounding box center [48, 54] width 61 height 12
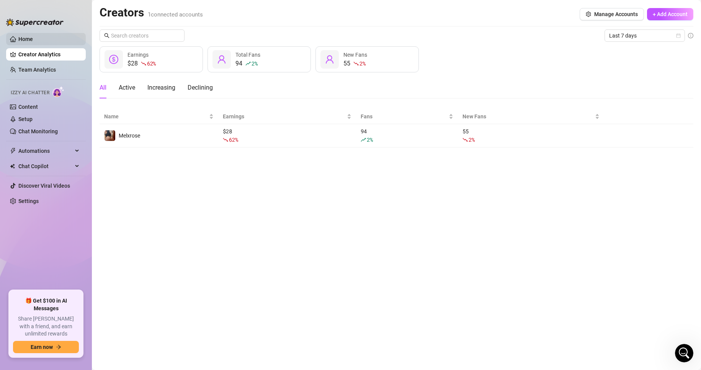
click at [33, 42] on link "Home" at bounding box center [25, 39] width 15 height 6
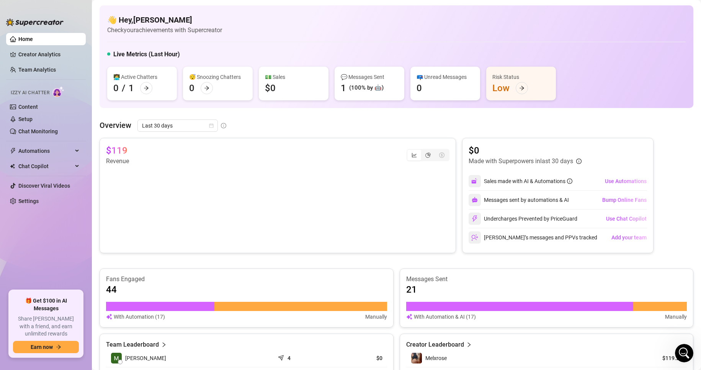
scroll to position [148, 0]
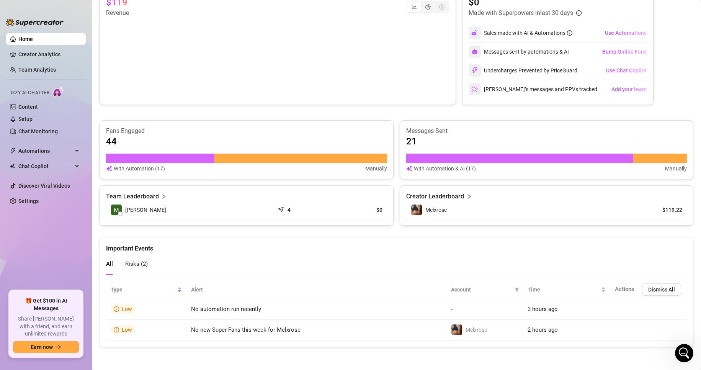
click at [281, 211] on div "4" at bounding box center [302, 210] width 47 height 8
click at [624, 30] on span "Use Automations" at bounding box center [626, 33] width 42 height 6
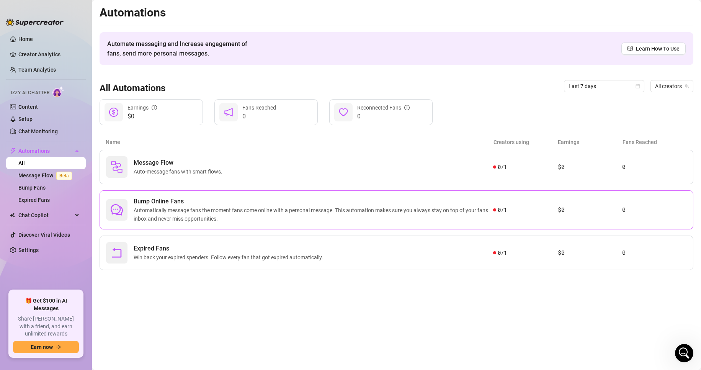
click at [405, 217] on span "Automatically message fans the moment fans come online with a personal message.…" at bounding box center [313, 214] width 359 height 17
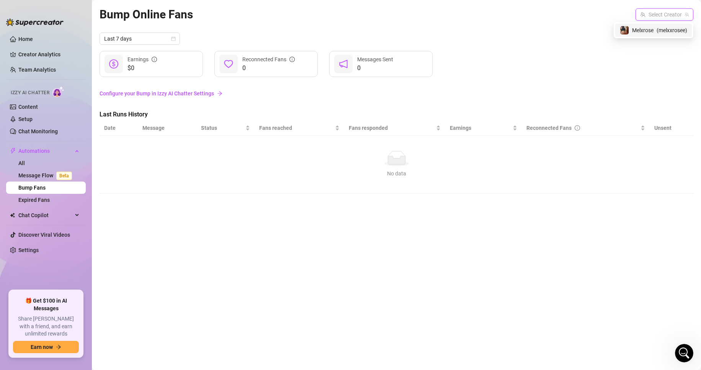
click at [656, 9] on input "search" at bounding box center [661, 14] width 42 height 11
click at [634, 30] on span "Melxrose" at bounding box center [642, 30] width 21 height 8
click at [196, 96] on link "Configure your Bump in Izzy AI Chatter Settings" at bounding box center [397, 93] width 594 height 8
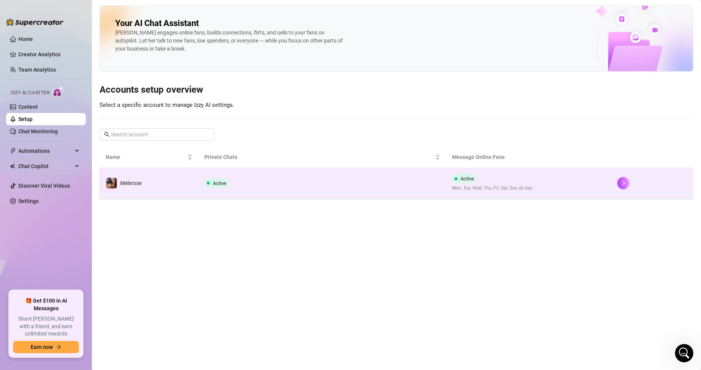
click at [343, 191] on td "Active" at bounding box center [321, 183] width 247 height 31
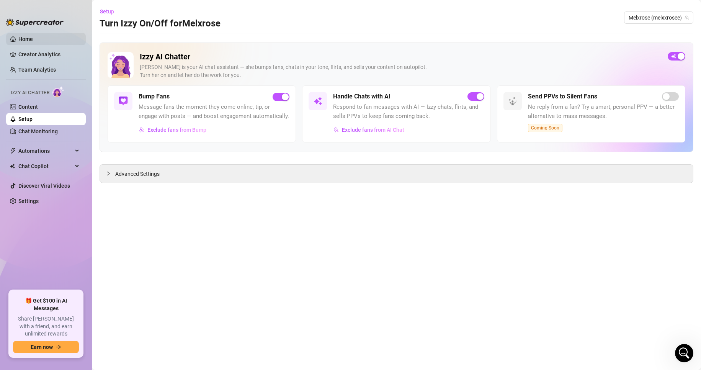
click at [33, 38] on link "Home" at bounding box center [25, 39] width 15 height 6
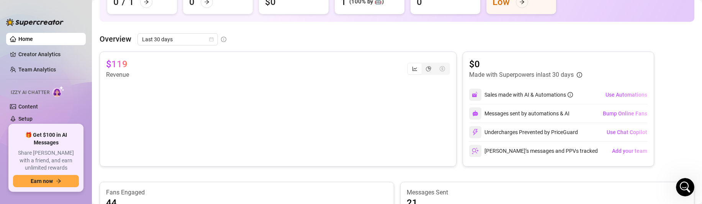
scroll to position [87, 0]
drag, startPoint x: 617, startPoint y: 111, endPoint x: 590, endPoint y: 116, distance: 27.3
click at [590, 116] on div "Messages sent by automations & AI Bump Online Fans" at bounding box center [558, 113] width 178 height 18
click at [550, 111] on div "Messages sent by automations & AI" at bounding box center [519, 113] width 100 height 12
click at [575, 57] on div "$0 Made with Superpowers in last 30 days Sales made with AI & Automations Use A…" at bounding box center [557, 108] width 191 height 115
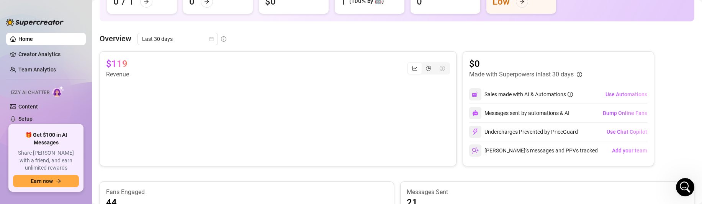
scroll to position [0, 0]
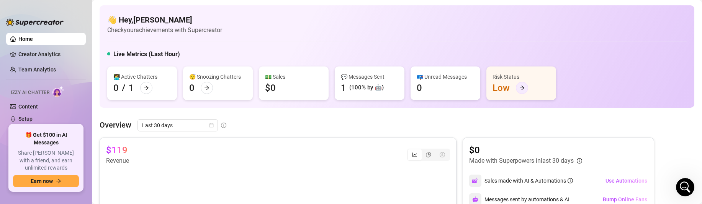
click at [522, 89] on icon "arrow-right" at bounding box center [521, 88] width 5 height 4
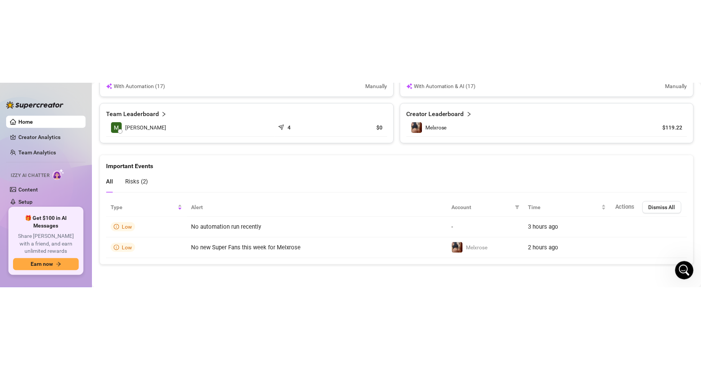
scroll to position [313, 0]
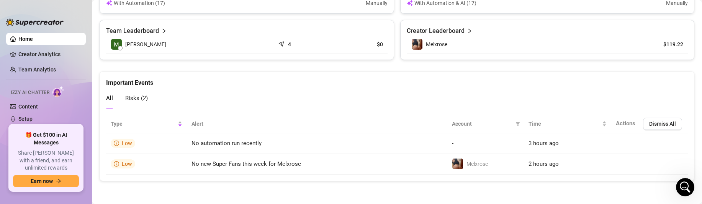
click at [147, 99] on span "Risks ( 2 )" at bounding box center [136, 98] width 23 height 7
click at [146, 99] on span "Risks ( 2 )" at bounding box center [136, 98] width 23 height 7
click at [669, 121] on span "Dismiss All" at bounding box center [662, 124] width 27 height 6
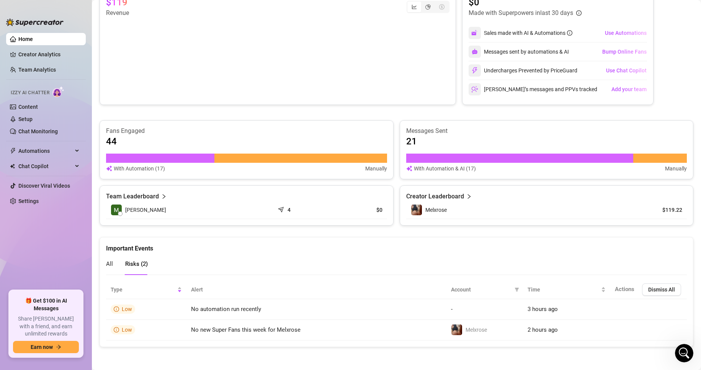
scroll to position [148, 0]
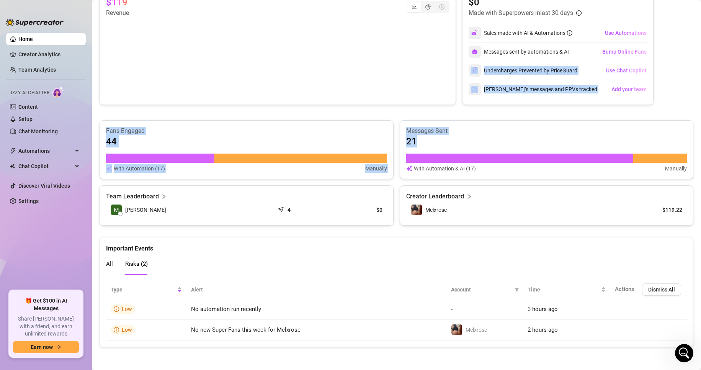
drag, startPoint x: 682, startPoint y: 158, endPoint x: 601, endPoint y: 11, distance: 167.5
click at [601, 11] on div "$119 Revenue $0 Made with Superpowers in last 30 days Sales made with AI & Auto…" at bounding box center [397, 108] width 594 height 236
click at [193, 113] on div "$119 Revenue $0 Made with Superpowers in last 30 days Sales made with AI & Auto…" at bounding box center [397, 108] width 594 height 236
